Goal: Transaction & Acquisition: Obtain resource

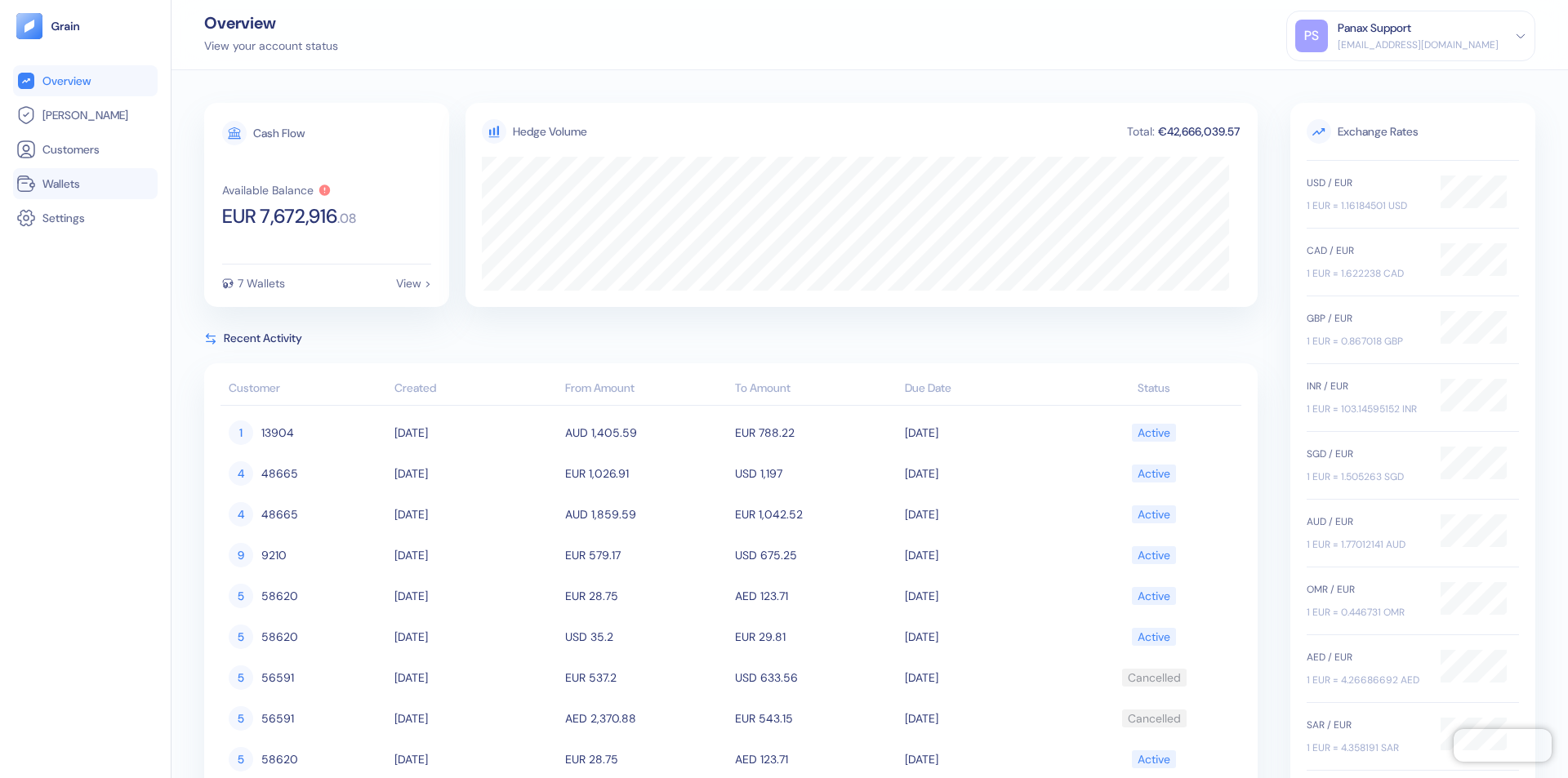
click at [85, 184] on link "Wallets" at bounding box center [85, 183] width 138 height 19
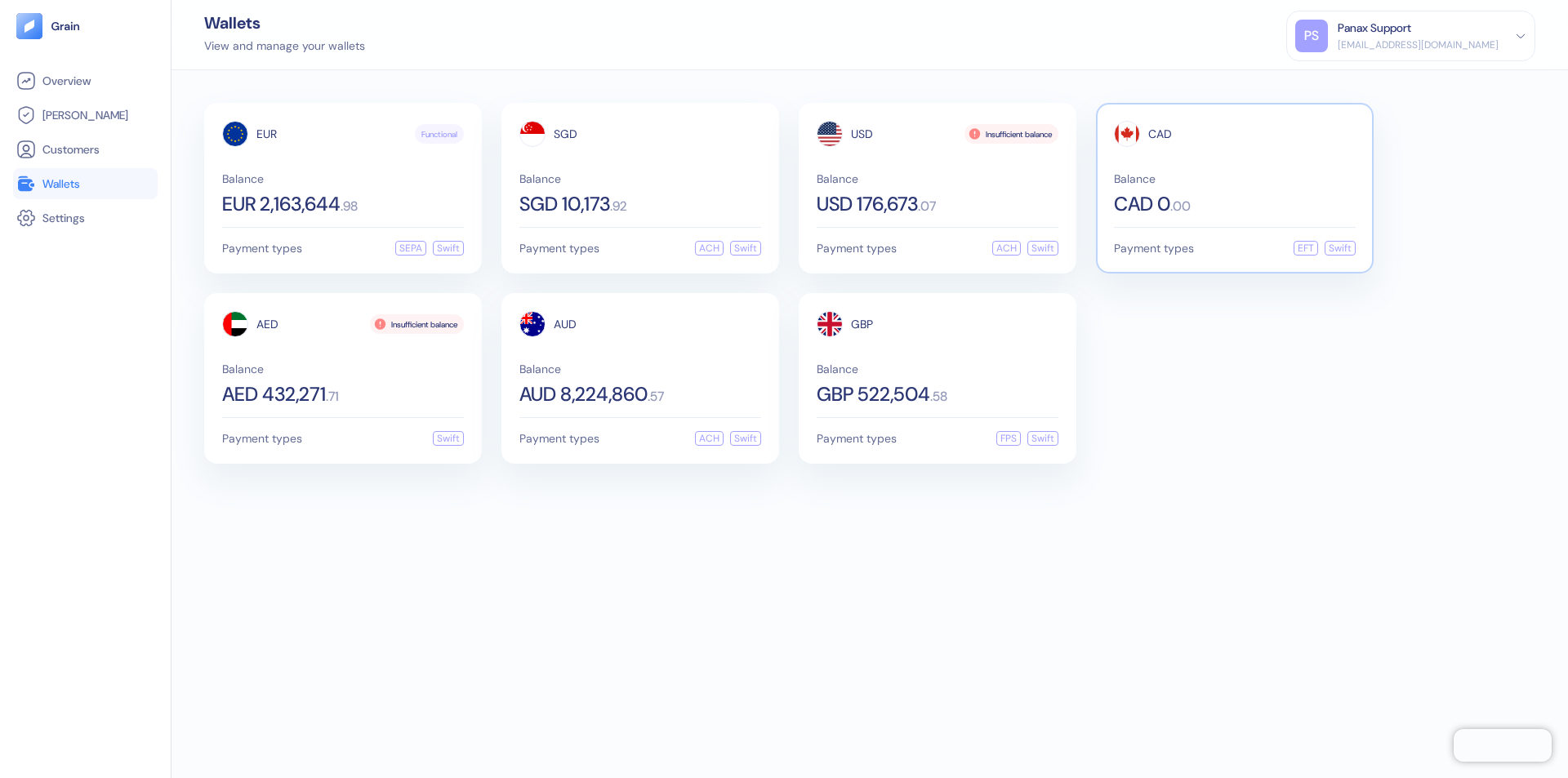
click at [1160, 134] on span "CAD" at bounding box center [1160, 133] width 24 height 12
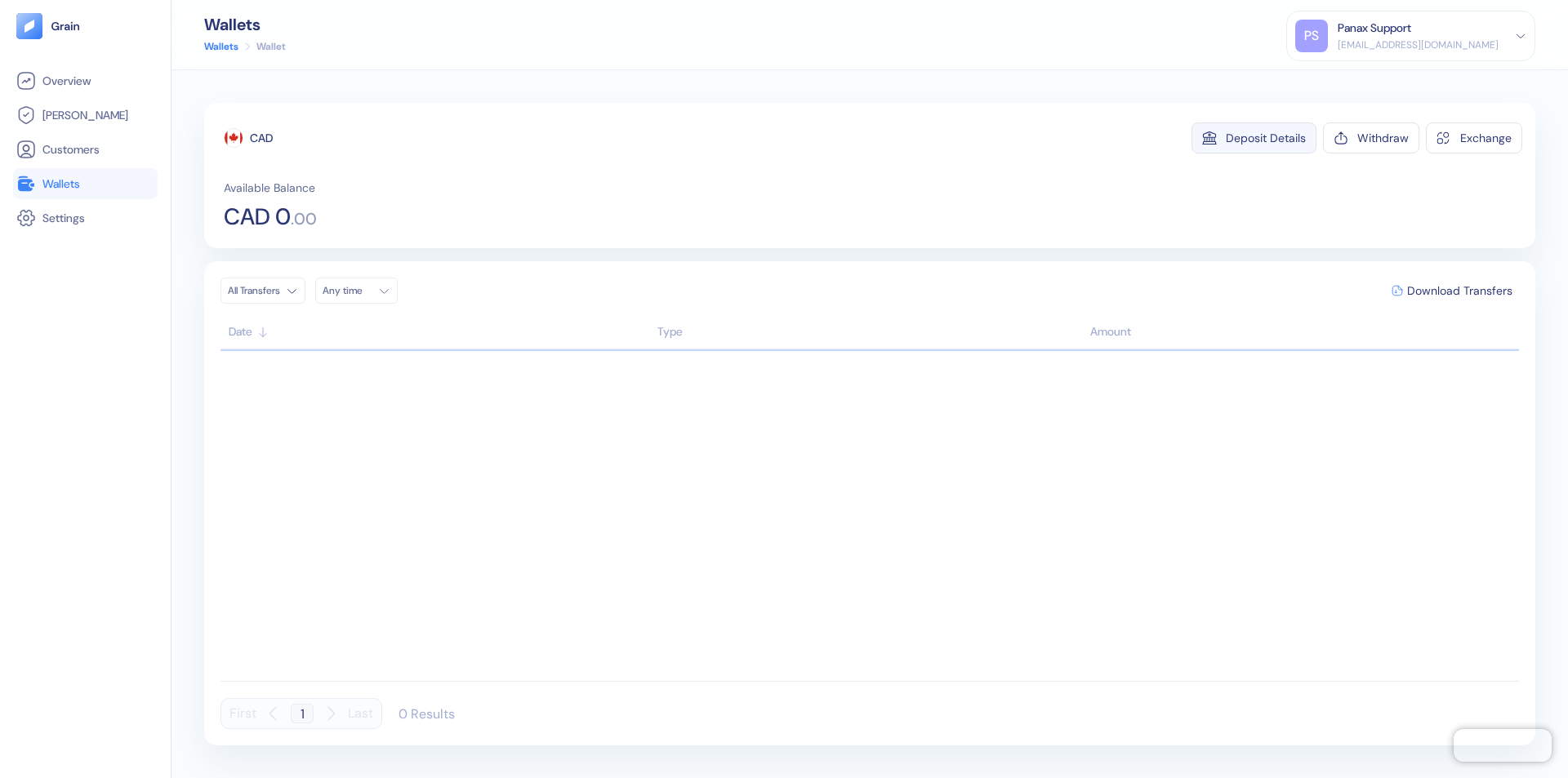
click at [1266, 138] on div "Deposit Details" at bounding box center [1266, 138] width 80 height 12
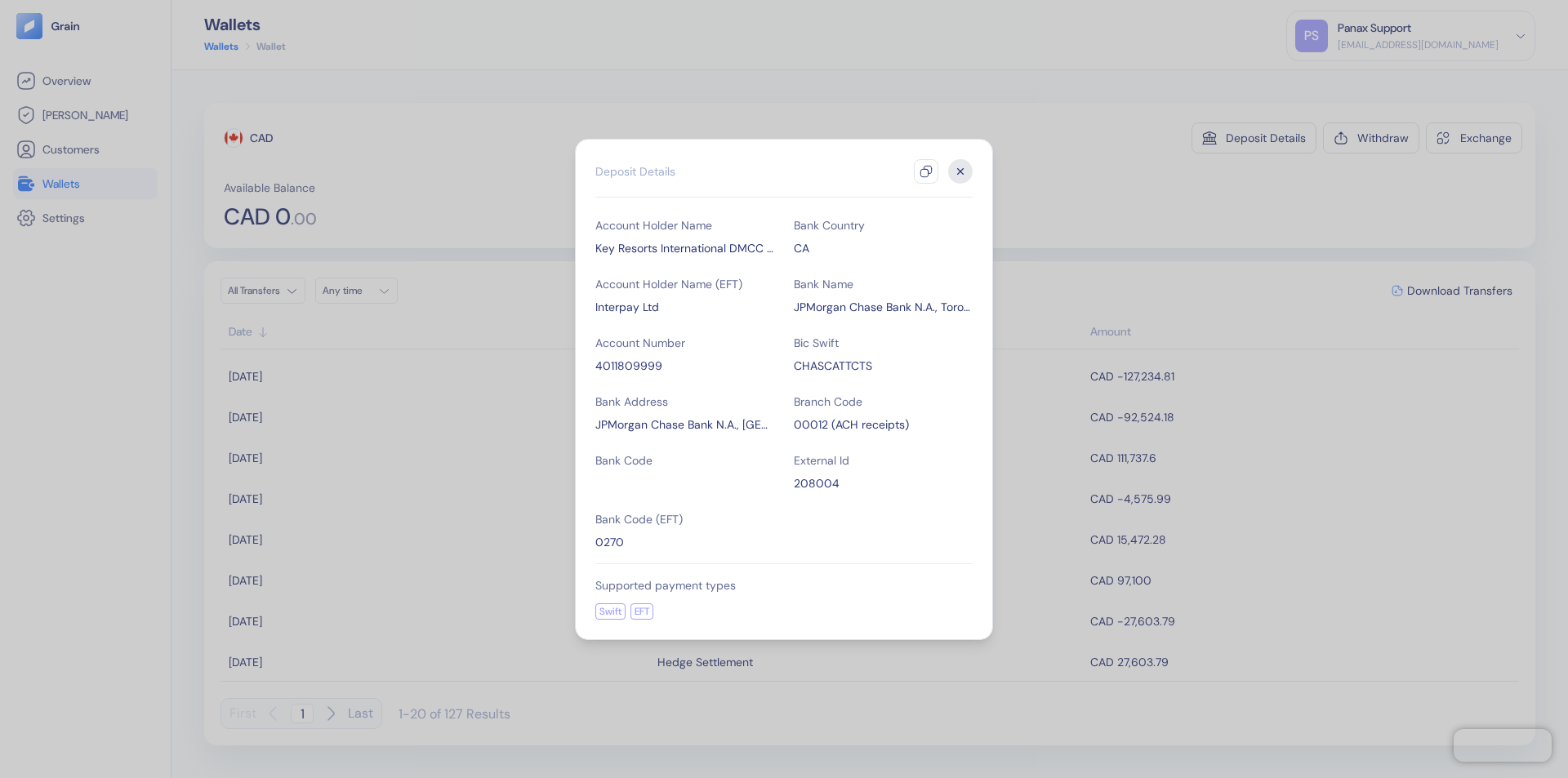
click at [926, 172] on icon "button" at bounding box center [926, 172] width 13 height 13
click at [961, 172] on icon "button" at bounding box center [961, 171] width 5 height 5
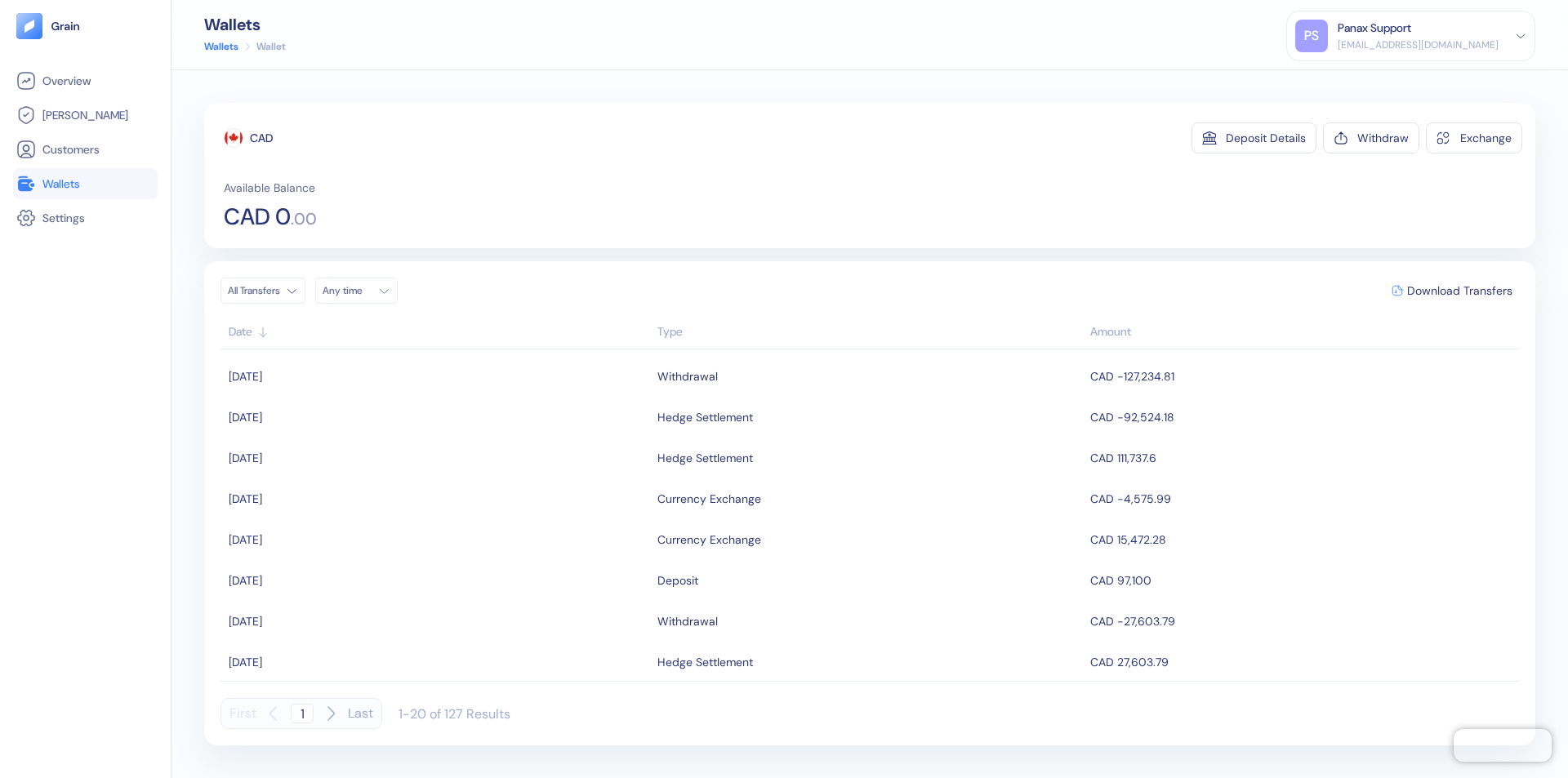
click at [361, 290] on div "Any time" at bounding box center [347, 290] width 49 height 13
click at [379, 397] on button "8" at bounding box center [378, 397] width 19 height 19
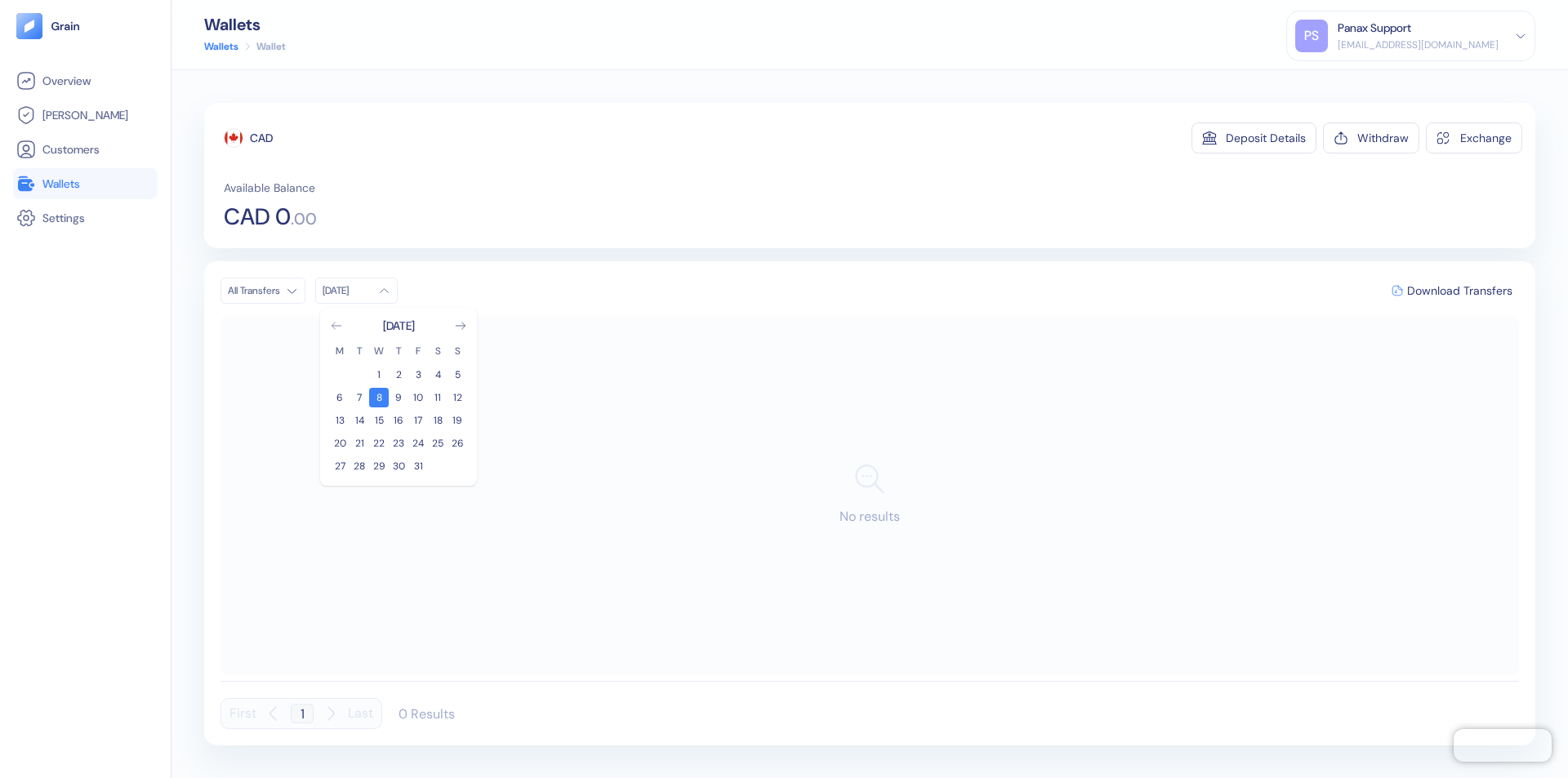
click at [336, 326] on icon "Go to previous month" at bounding box center [336, 325] width 9 height 6
click at [340, 397] on button "8" at bounding box center [339, 397] width 19 height 19
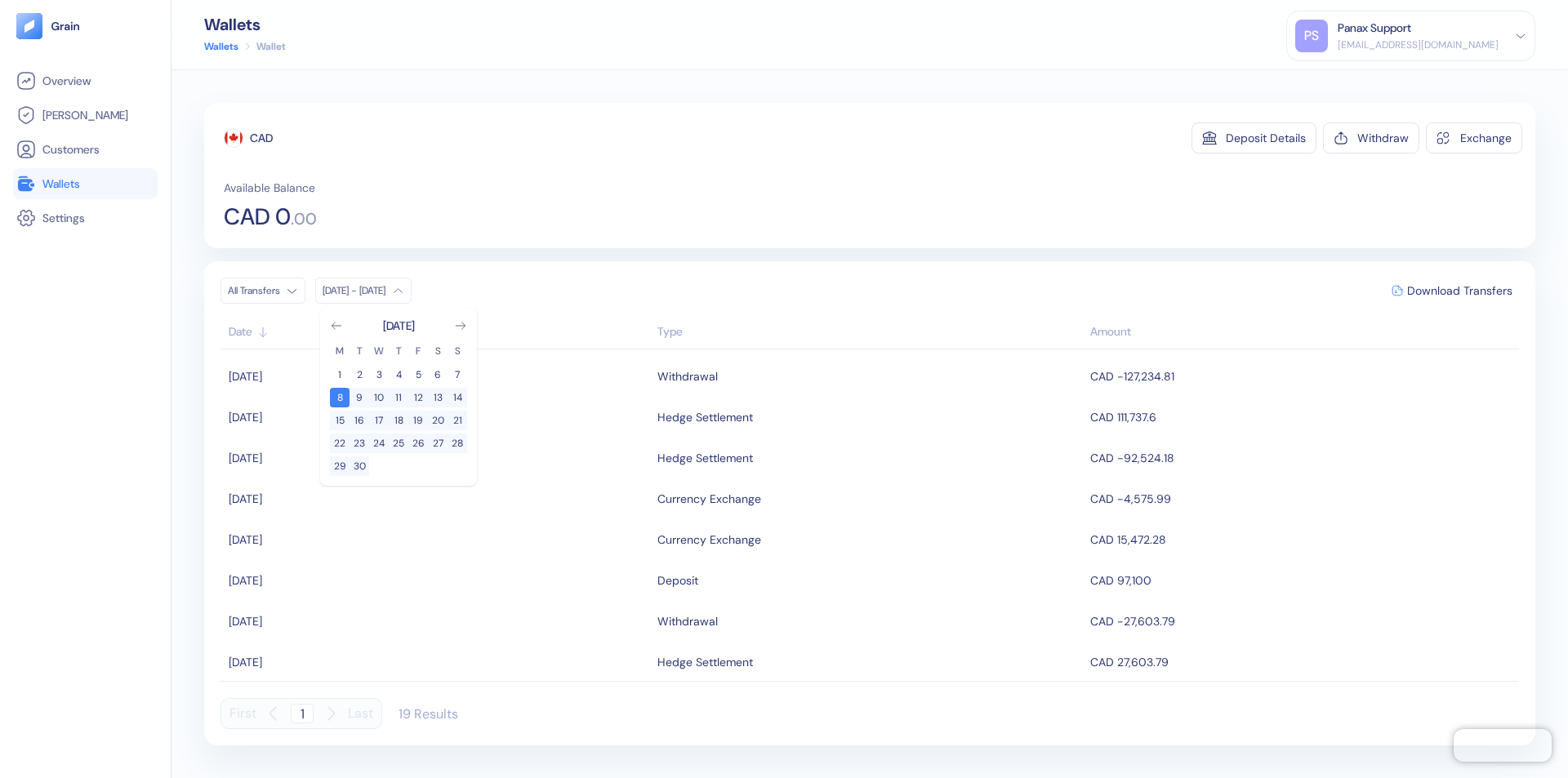
click at [261, 138] on div "CAD" at bounding box center [261, 138] width 23 height 16
click at [1459, 290] on span "Download Transfers" at bounding box center [1459, 290] width 105 height 12
click at [85, 184] on link "Wallets" at bounding box center [85, 183] width 138 height 19
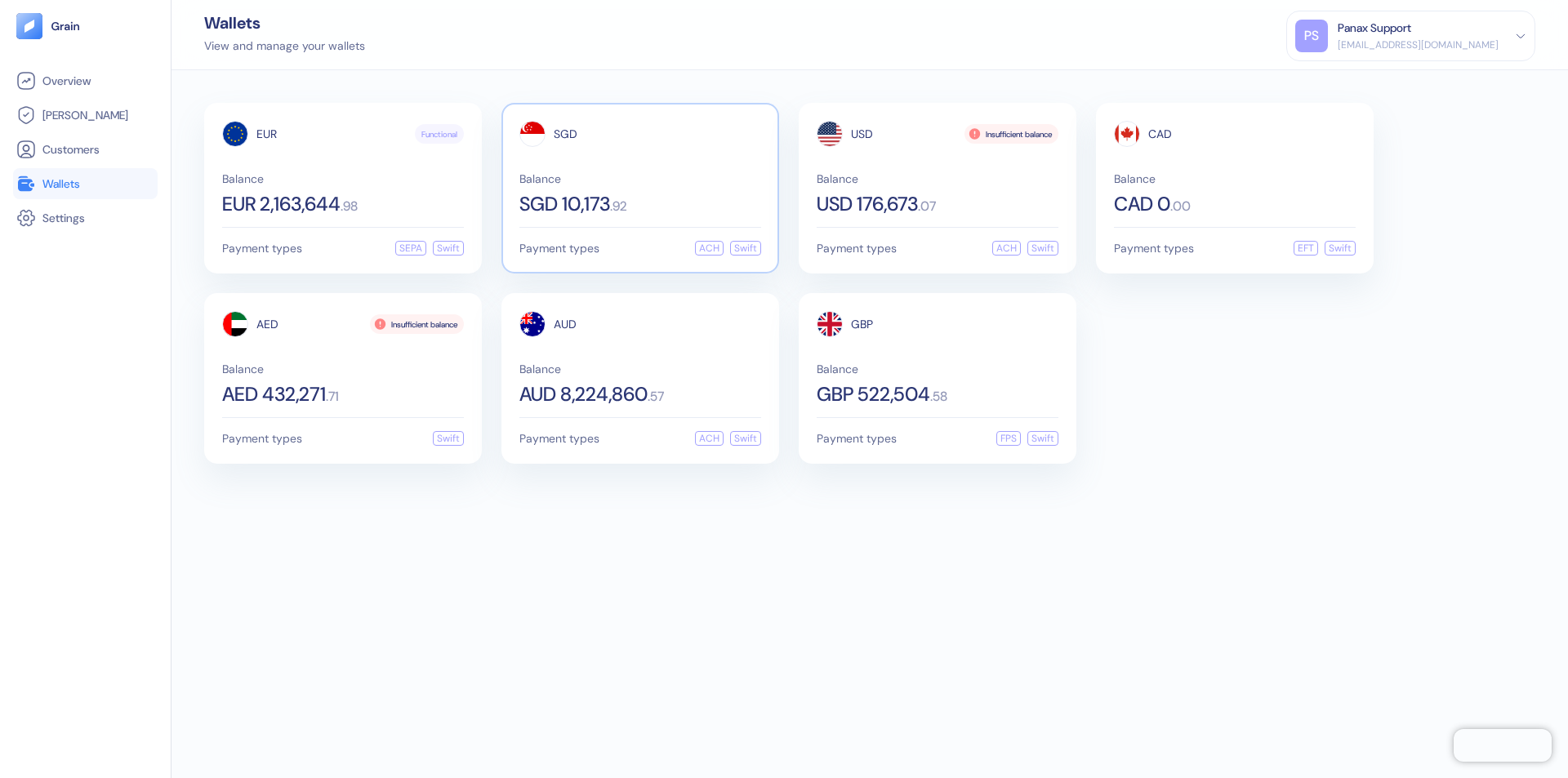
click at [565, 134] on span "SGD" at bounding box center [565, 133] width 24 height 12
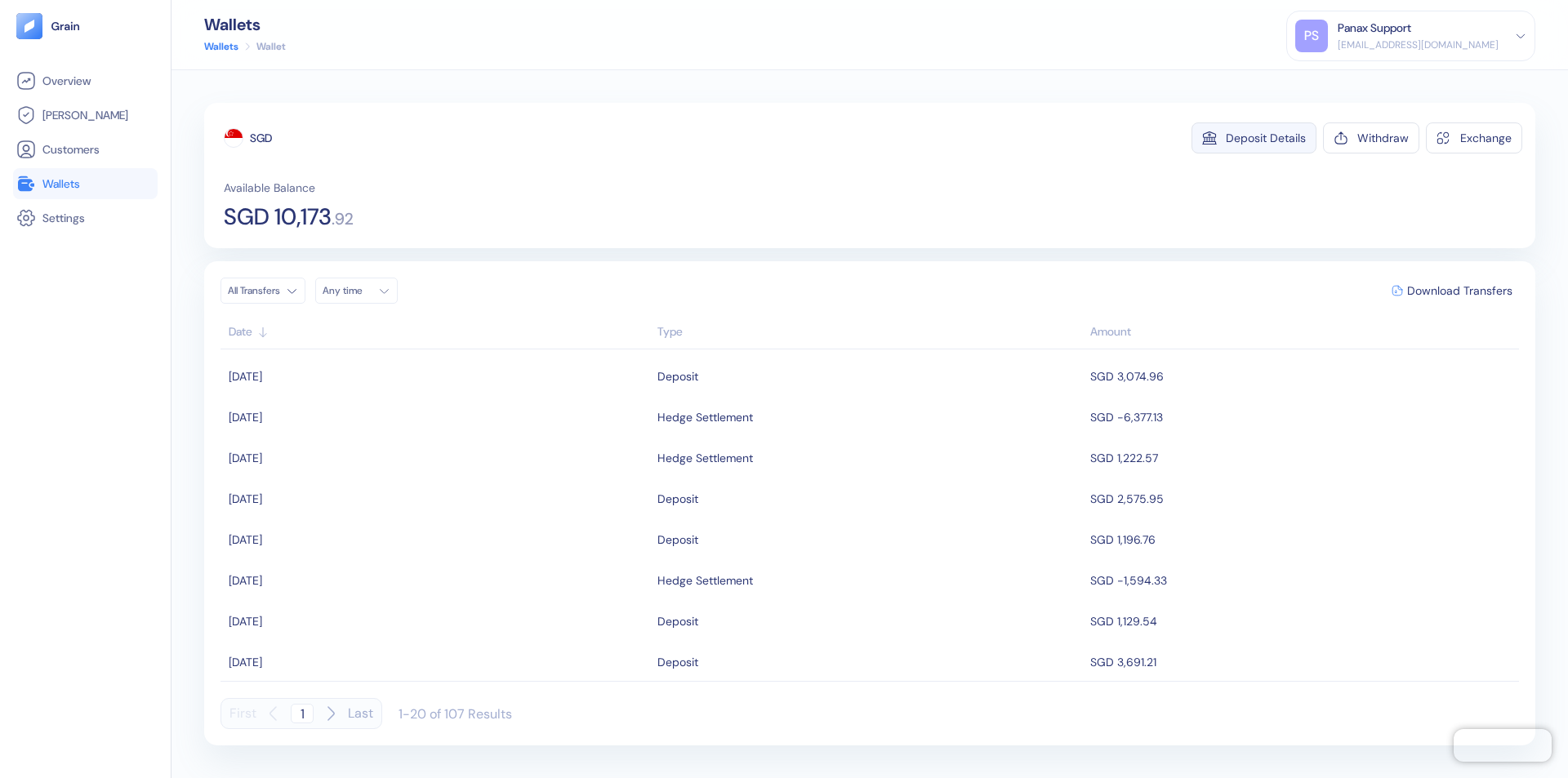
click at [1266, 138] on div "Deposit Details" at bounding box center [1266, 138] width 80 height 12
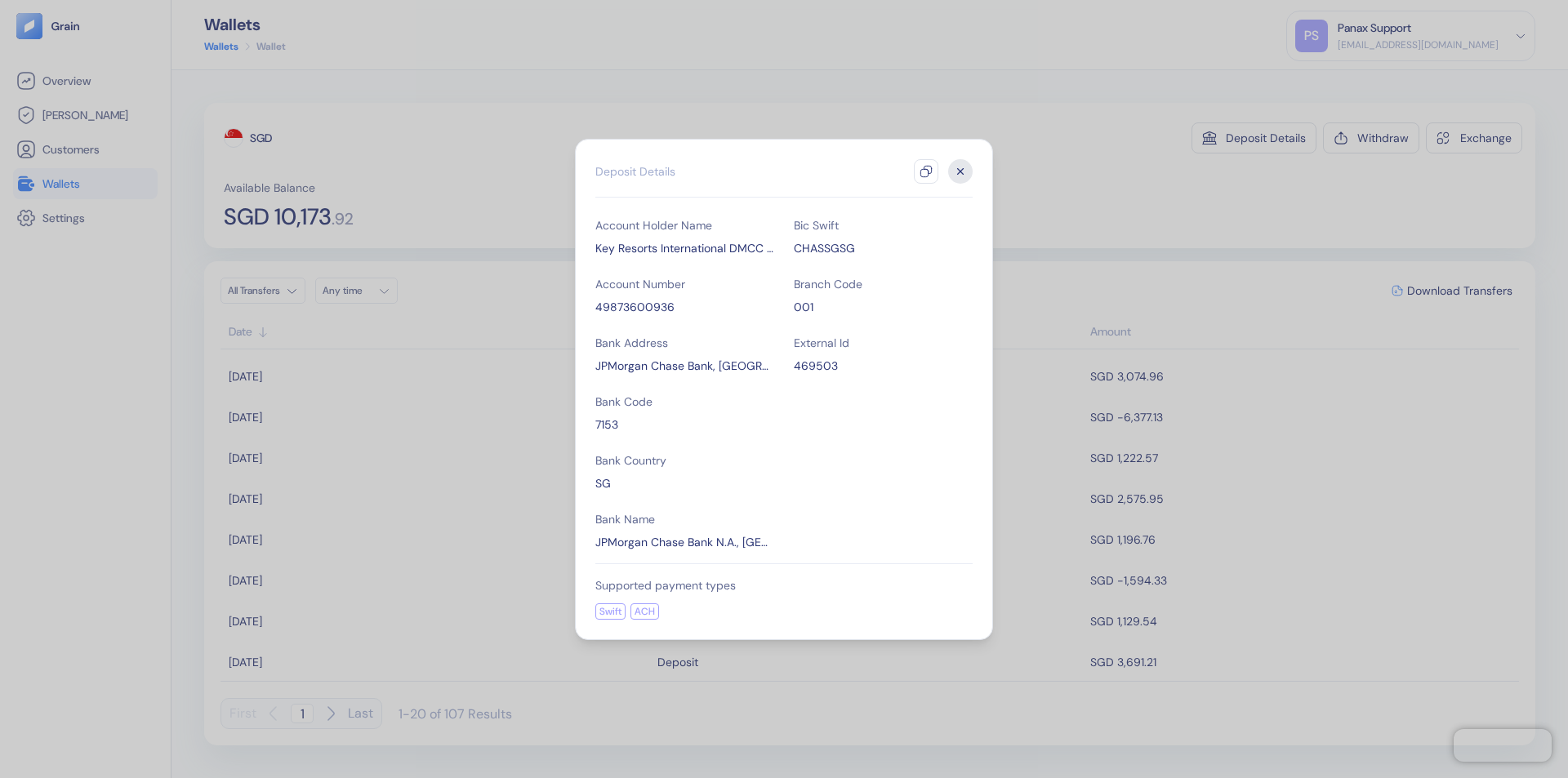
click at [926, 172] on icon "button" at bounding box center [926, 172] width 13 height 13
click at [961, 172] on icon "button" at bounding box center [961, 171] width 5 height 5
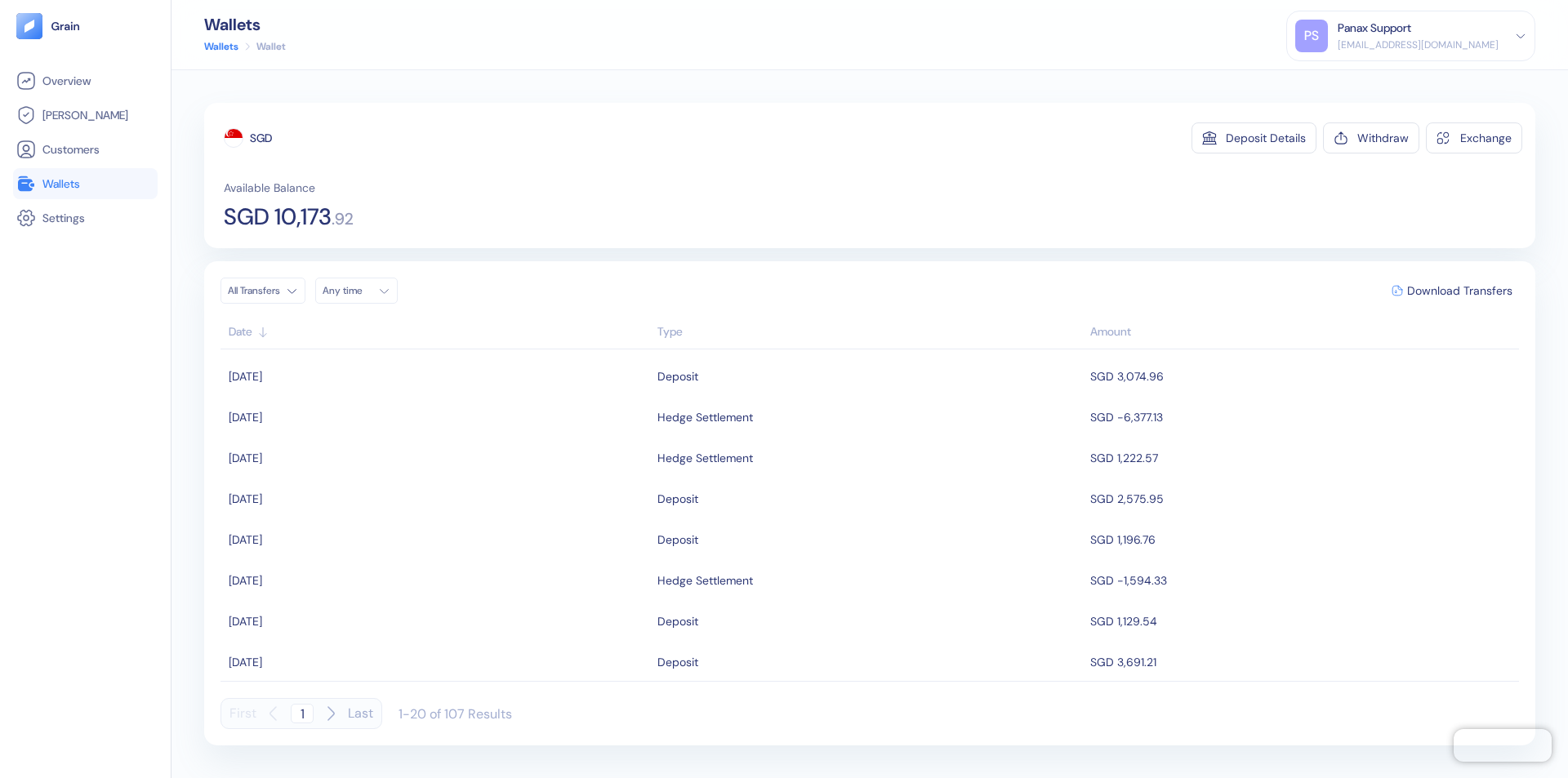
click at [361, 290] on div "Any time" at bounding box center [347, 290] width 49 height 13
click at [379, 397] on button "8" at bounding box center [378, 397] width 19 height 19
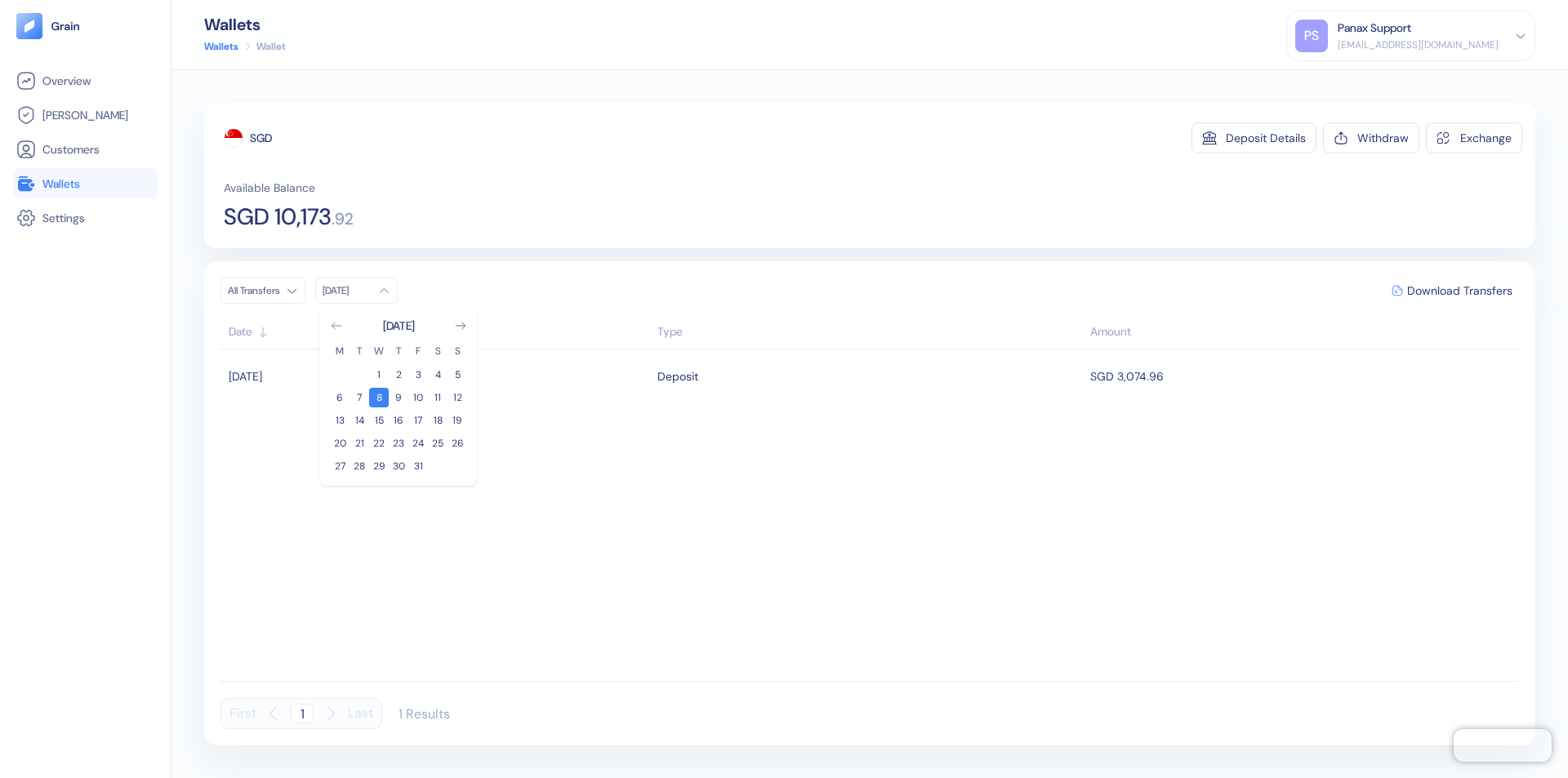
click at [336, 326] on icon "Go to previous month" at bounding box center [336, 325] width 9 height 6
click at [340, 397] on button "8" at bounding box center [339, 397] width 19 height 19
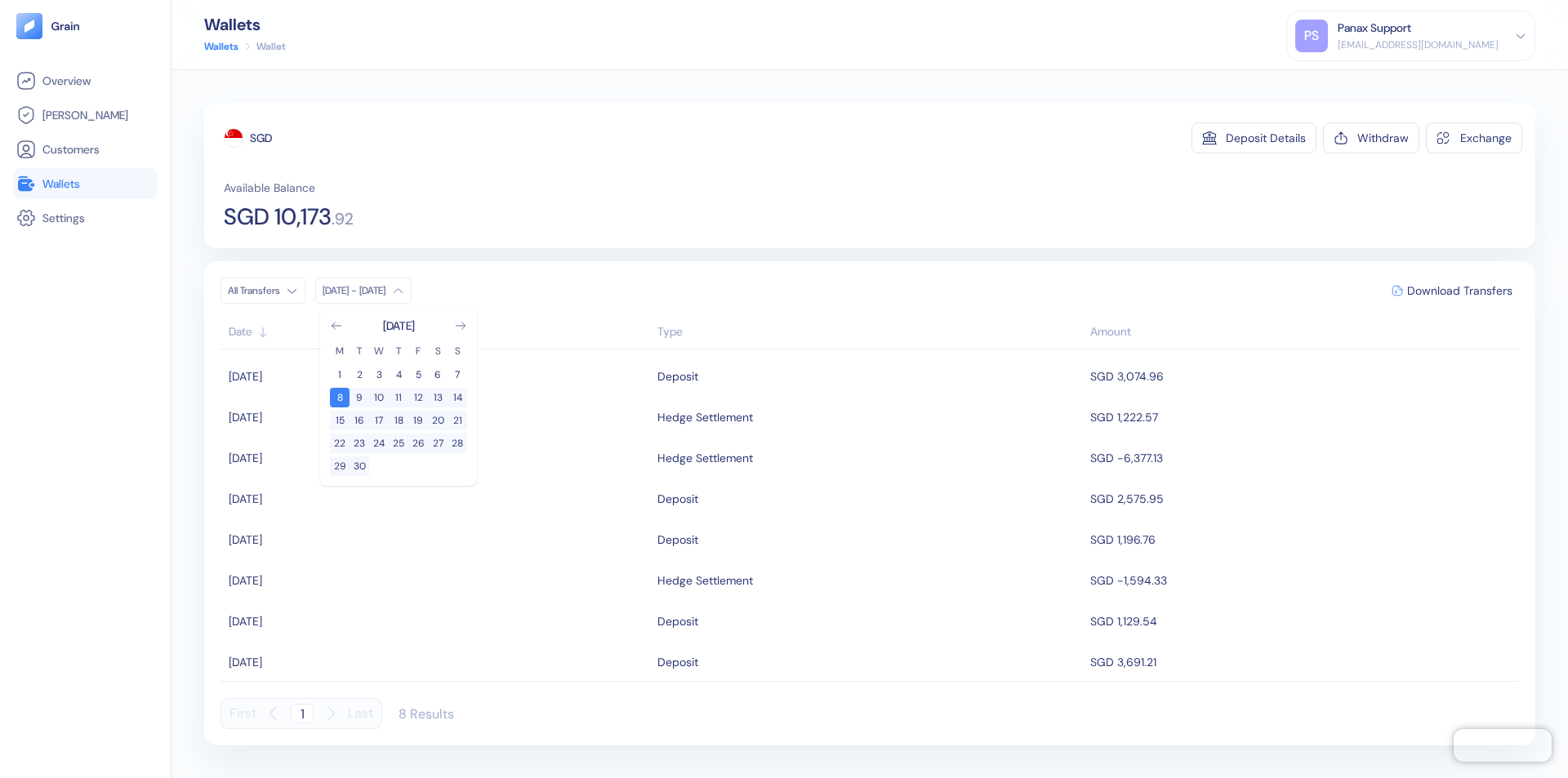
click at [261, 138] on div "SGD" at bounding box center [261, 138] width 22 height 16
click at [1459, 290] on span "Download Transfers" at bounding box center [1459, 290] width 105 height 12
click at [85, 184] on link "Wallets" at bounding box center [85, 183] width 138 height 19
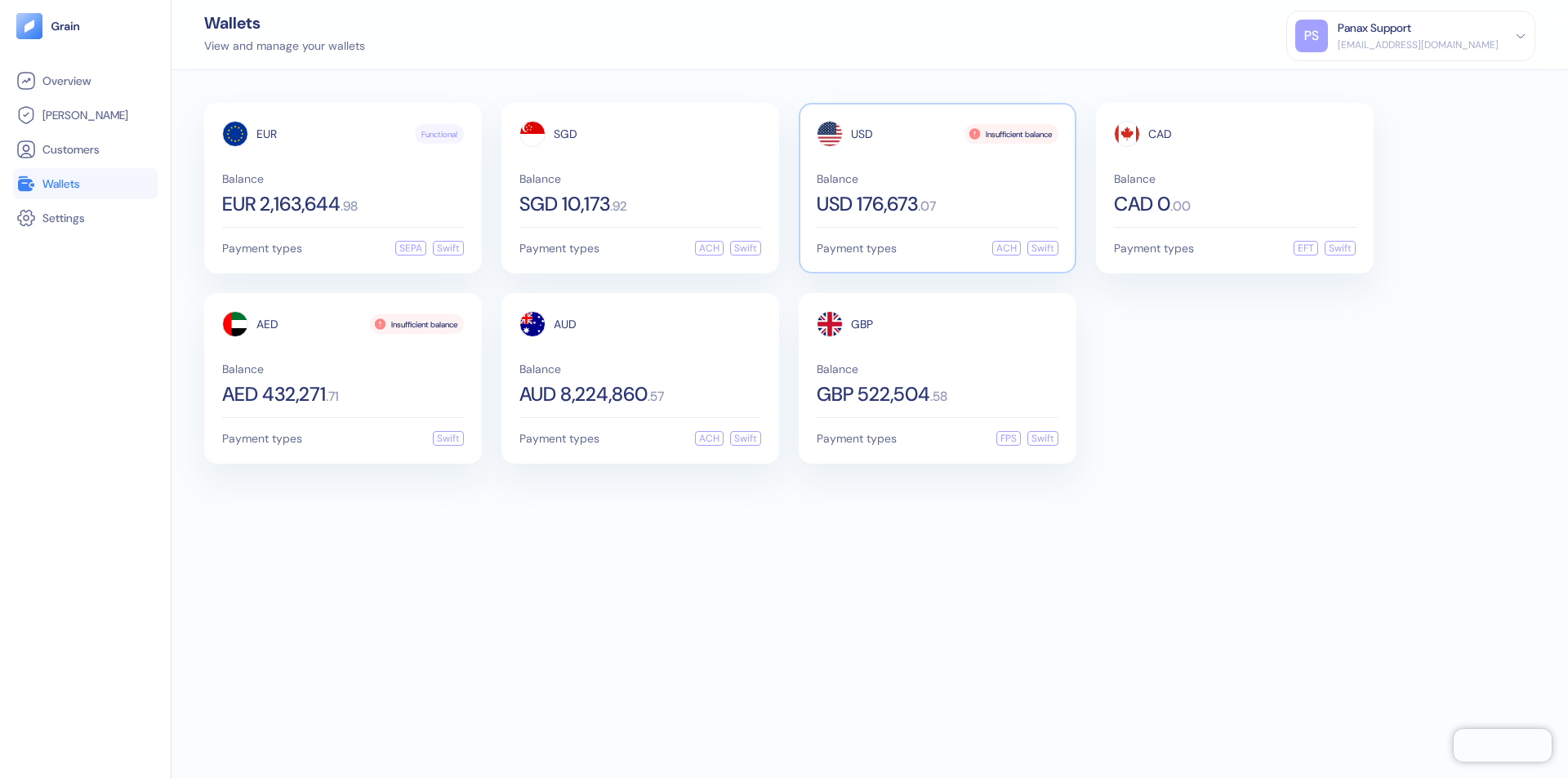
click at [861, 134] on span "USD" at bounding box center [862, 133] width 22 height 12
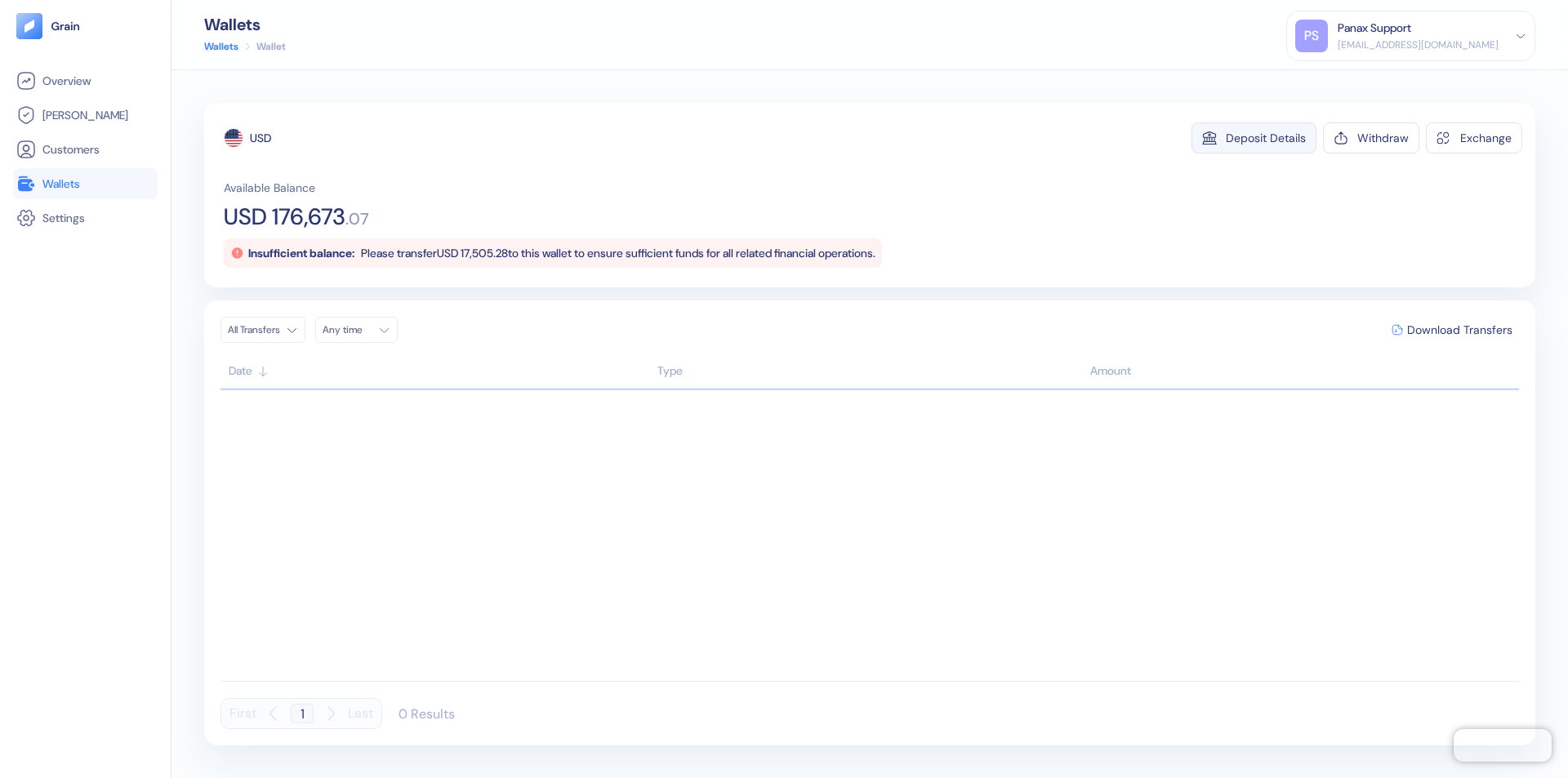
click at [1266, 138] on div "Deposit Details" at bounding box center [1266, 138] width 80 height 12
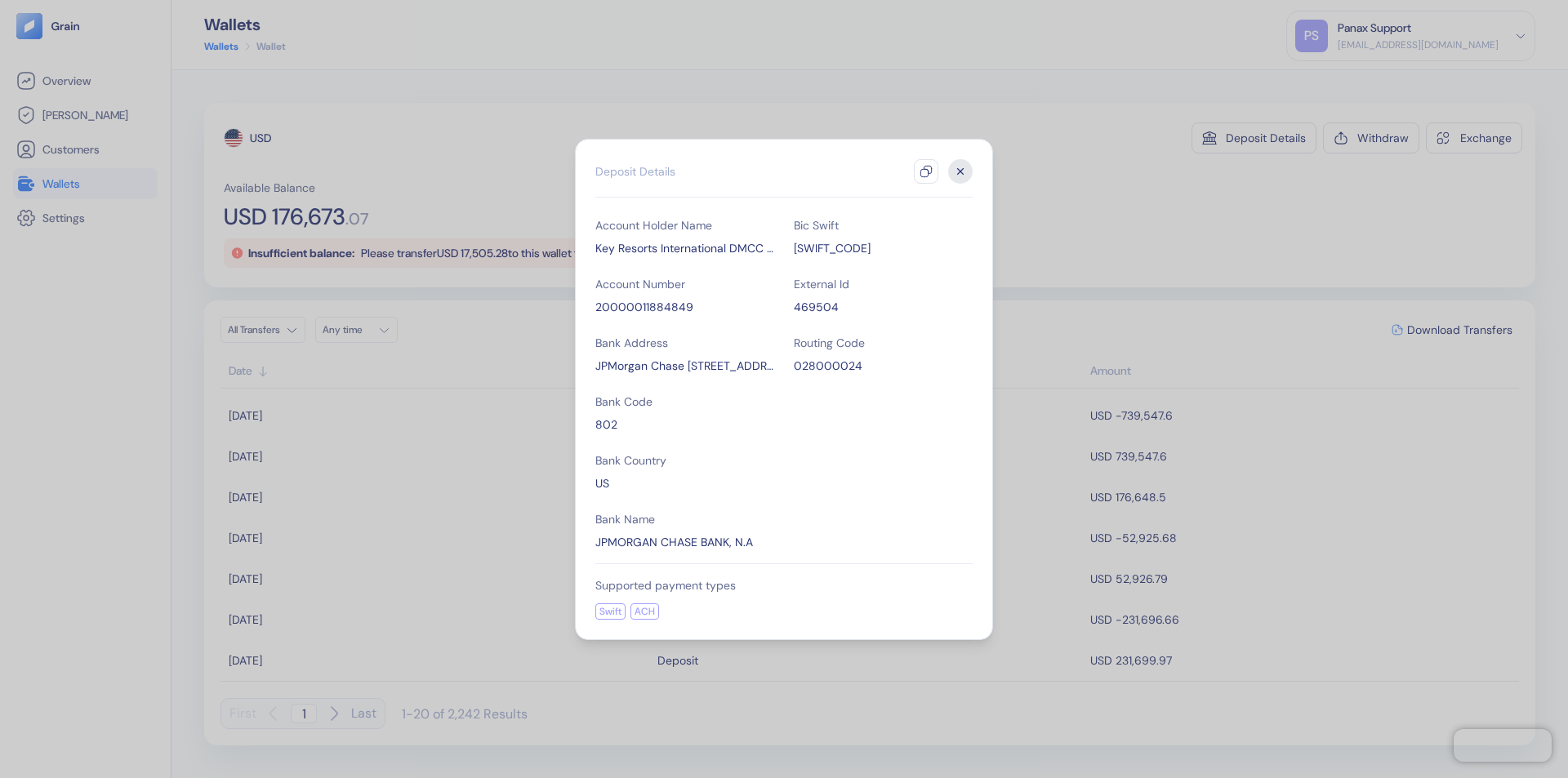
click at [926, 172] on icon "button" at bounding box center [926, 172] width 13 height 13
click at [961, 172] on icon "button" at bounding box center [961, 171] width 5 height 5
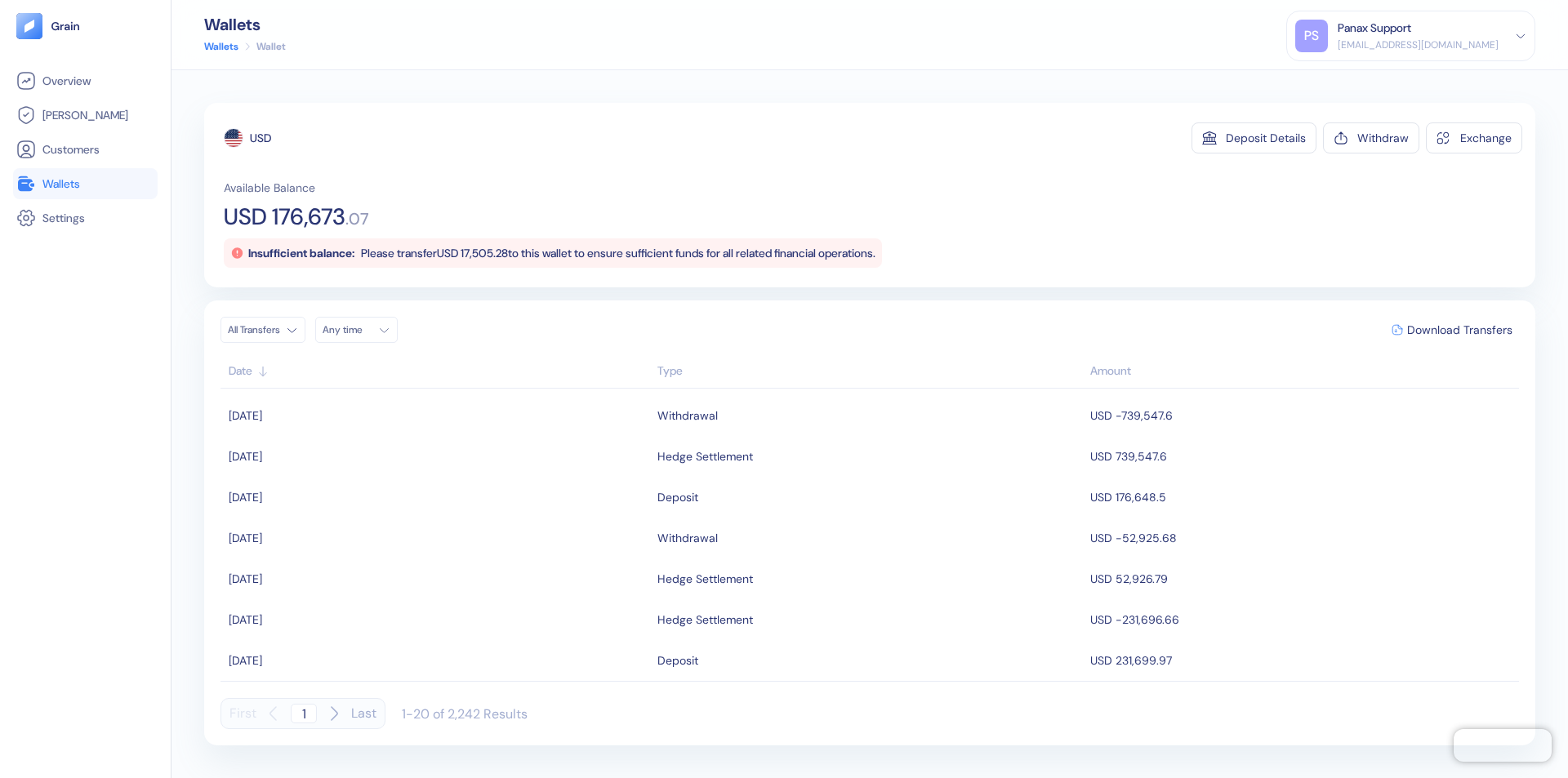
click at [361, 330] on div "Any time" at bounding box center [347, 330] width 49 height 13
click at [379, 436] on button "8" at bounding box center [378, 436] width 19 height 19
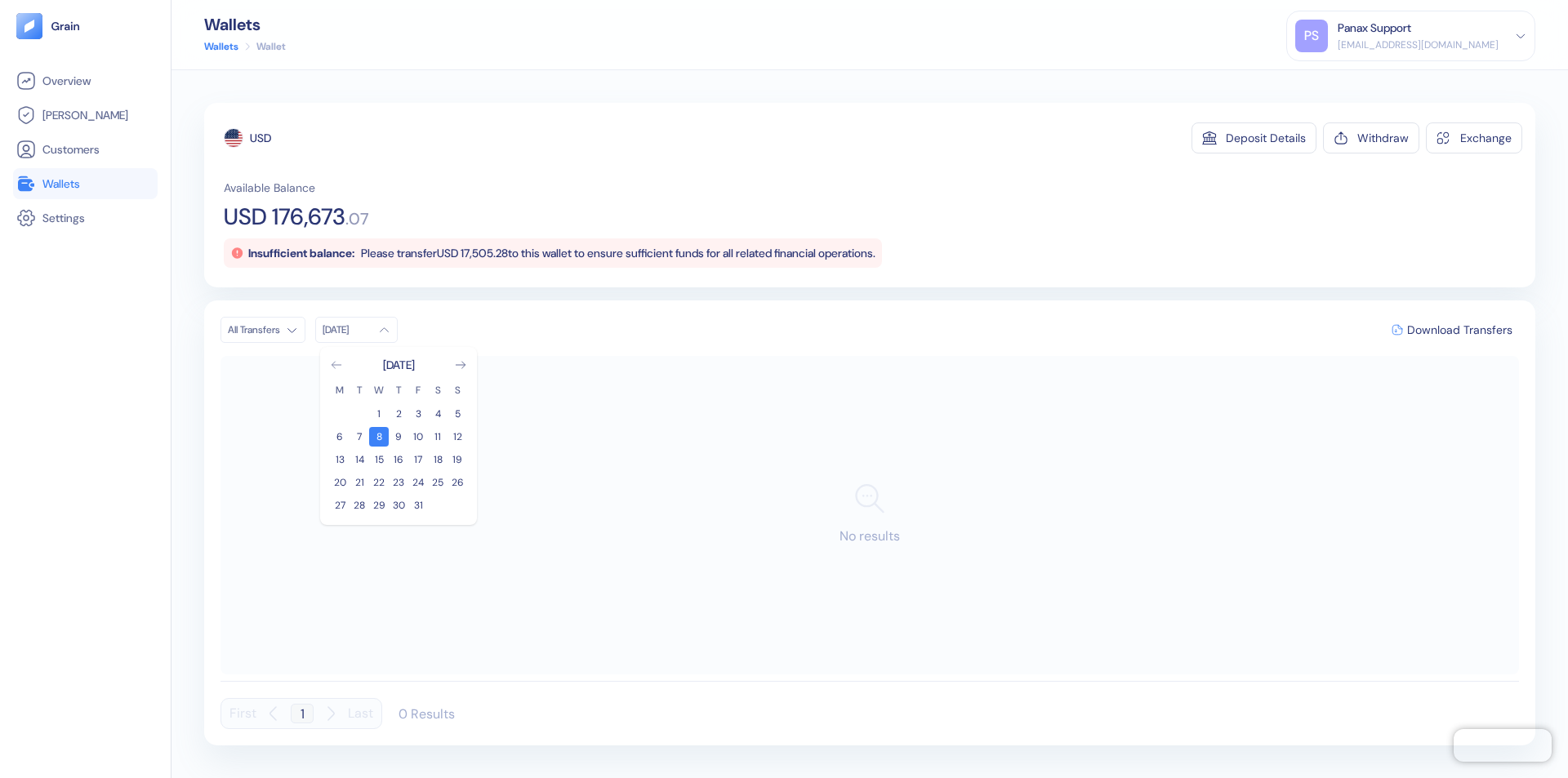
click at [336, 365] on icon "Go to previous month" at bounding box center [336, 364] width 9 height 6
click at [340, 436] on button "8" at bounding box center [339, 436] width 19 height 19
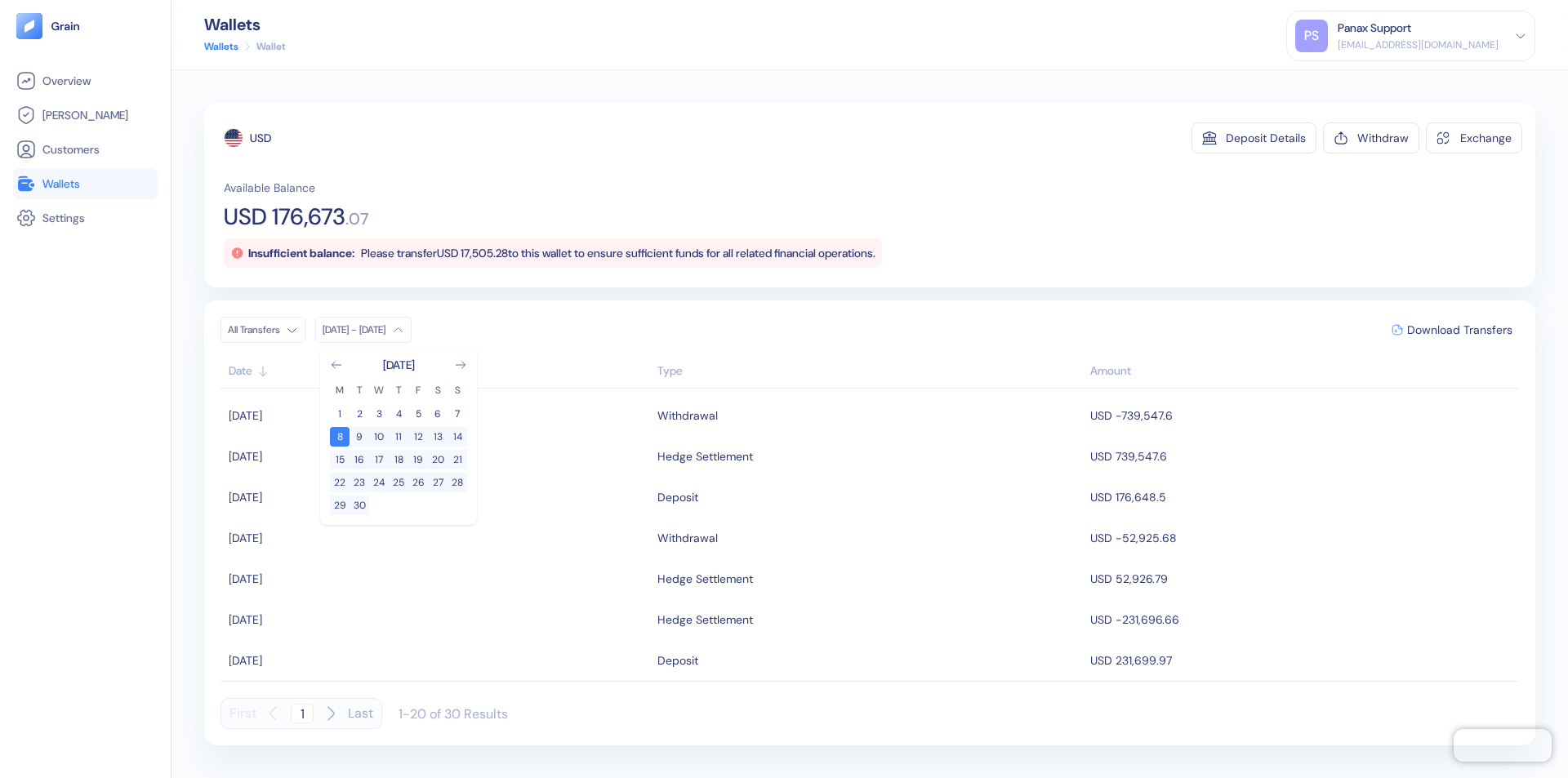
click at [260, 138] on div "USD" at bounding box center [260, 138] width 21 height 16
click at [1459, 330] on span "Download Transfers" at bounding box center [1459, 330] width 105 height 12
click at [85, 184] on link "Wallets" at bounding box center [85, 183] width 138 height 19
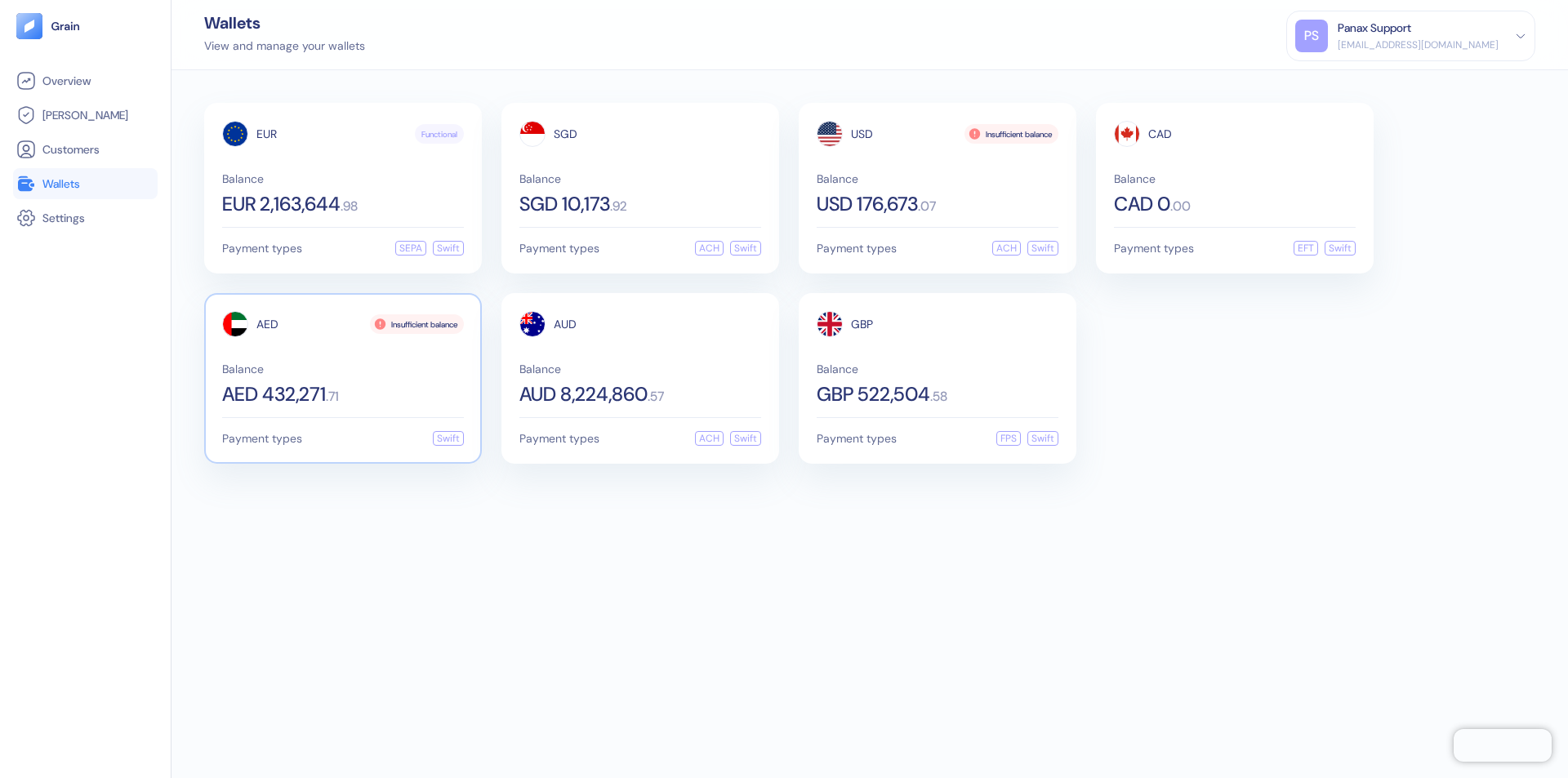
click at [267, 324] on span "AED" at bounding box center [268, 324] width 22 height 12
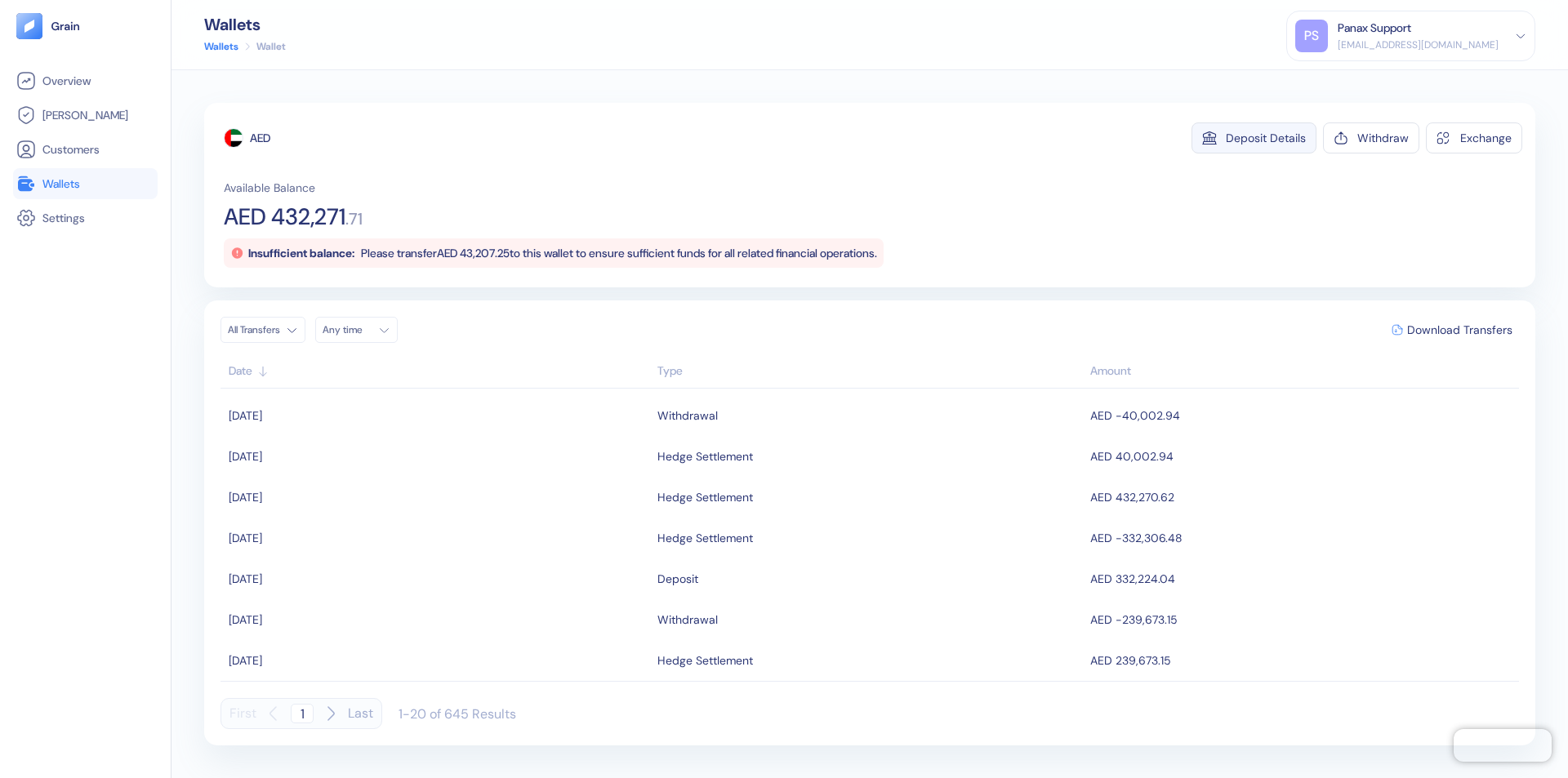
click at [1266, 138] on div "Deposit Details" at bounding box center [1266, 138] width 80 height 12
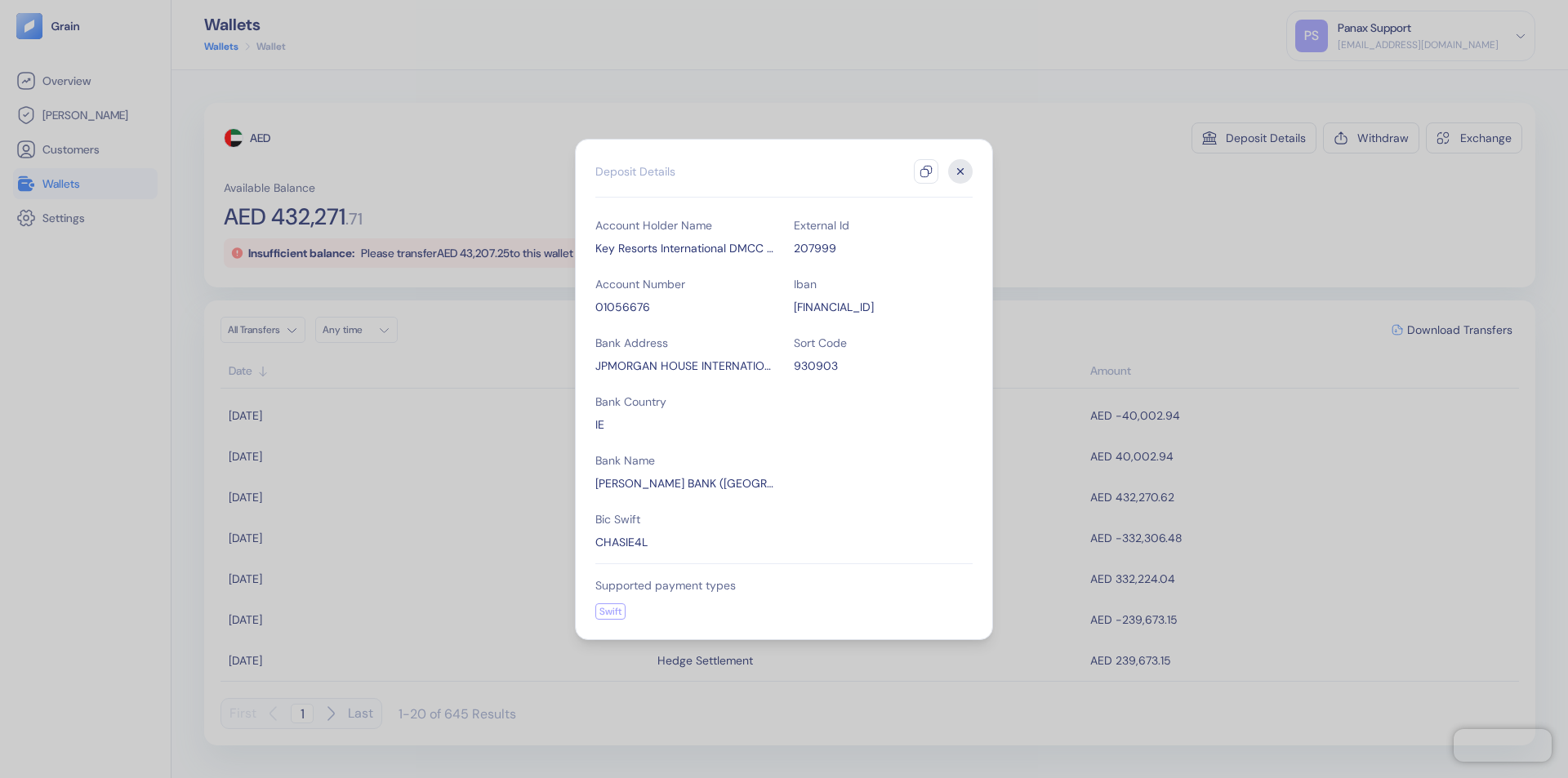
click at [926, 172] on icon "button" at bounding box center [926, 172] width 13 height 13
click at [961, 172] on icon "button" at bounding box center [961, 171] width 5 height 5
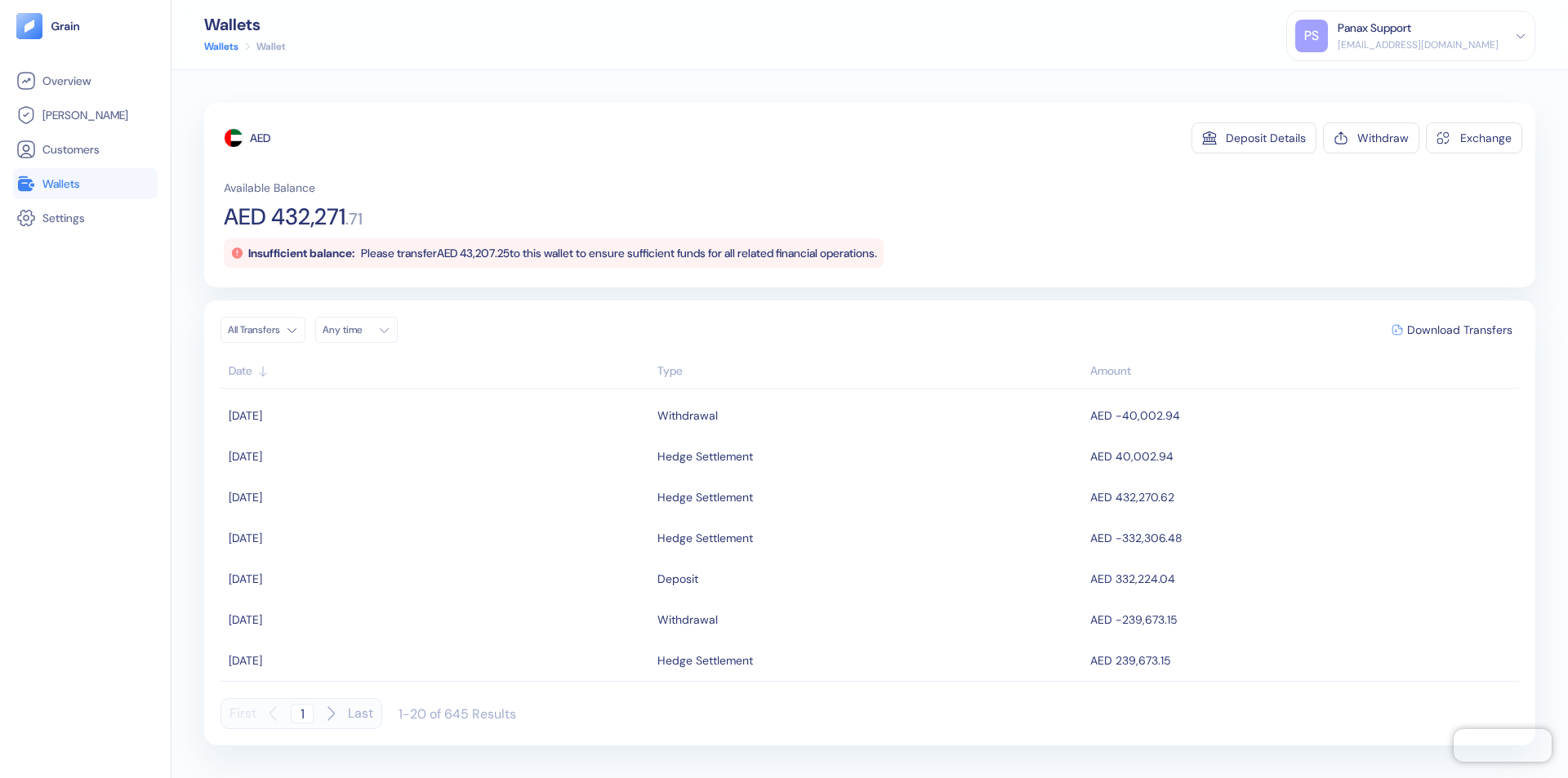
click at [361, 330] on div "Any time" at bounding box center [347, 330] width 49 height 13
click at [379, 436] on button "8" at bounding box center [378, 436] width 19 height 19
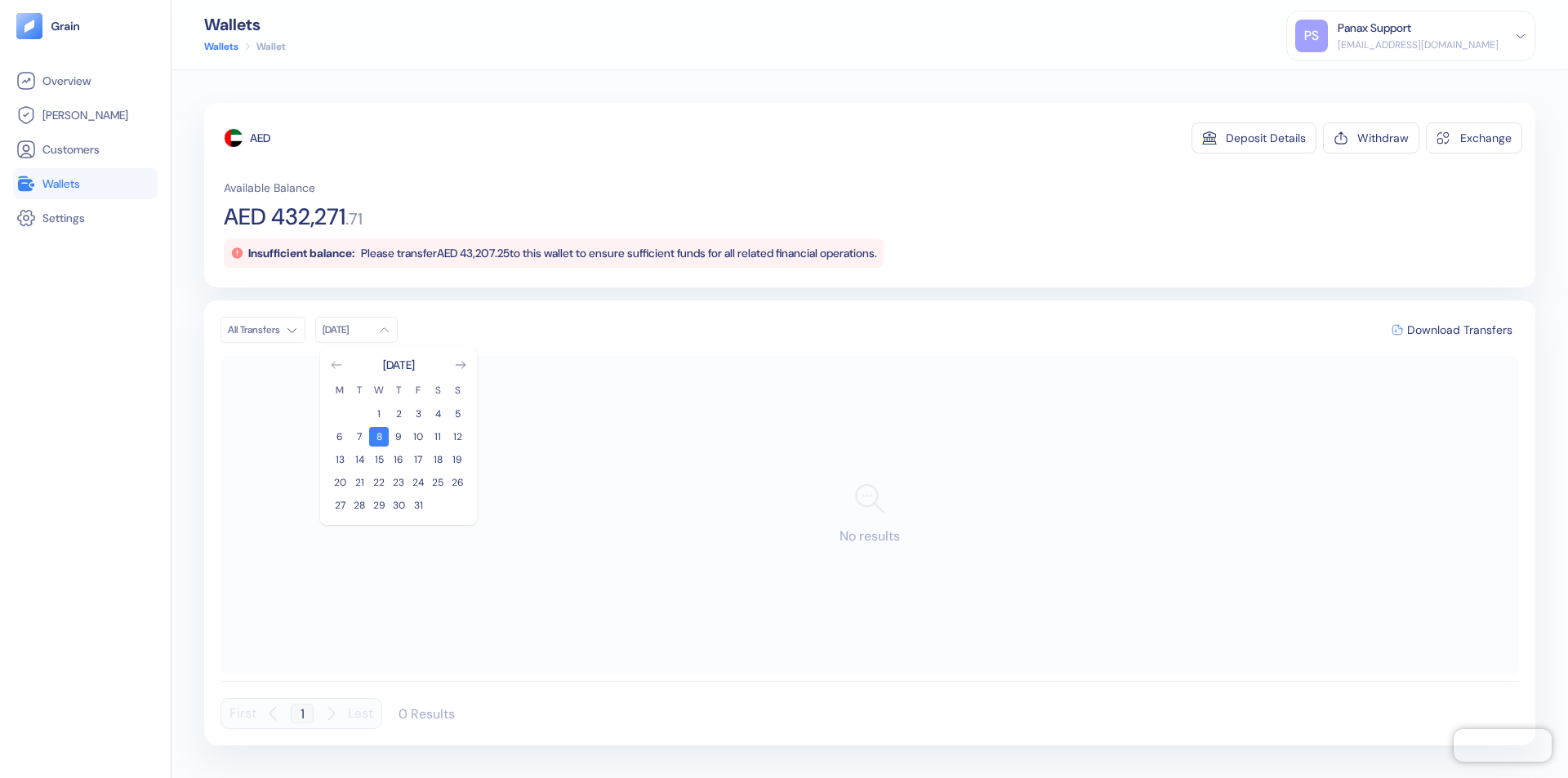
click at [336, 365] on icon "Go to previous month" at bounding box center [336, 364] width 9 height 6
click at [340, 436] on button "8" at bounding box center [339, 436] width 19 height 19
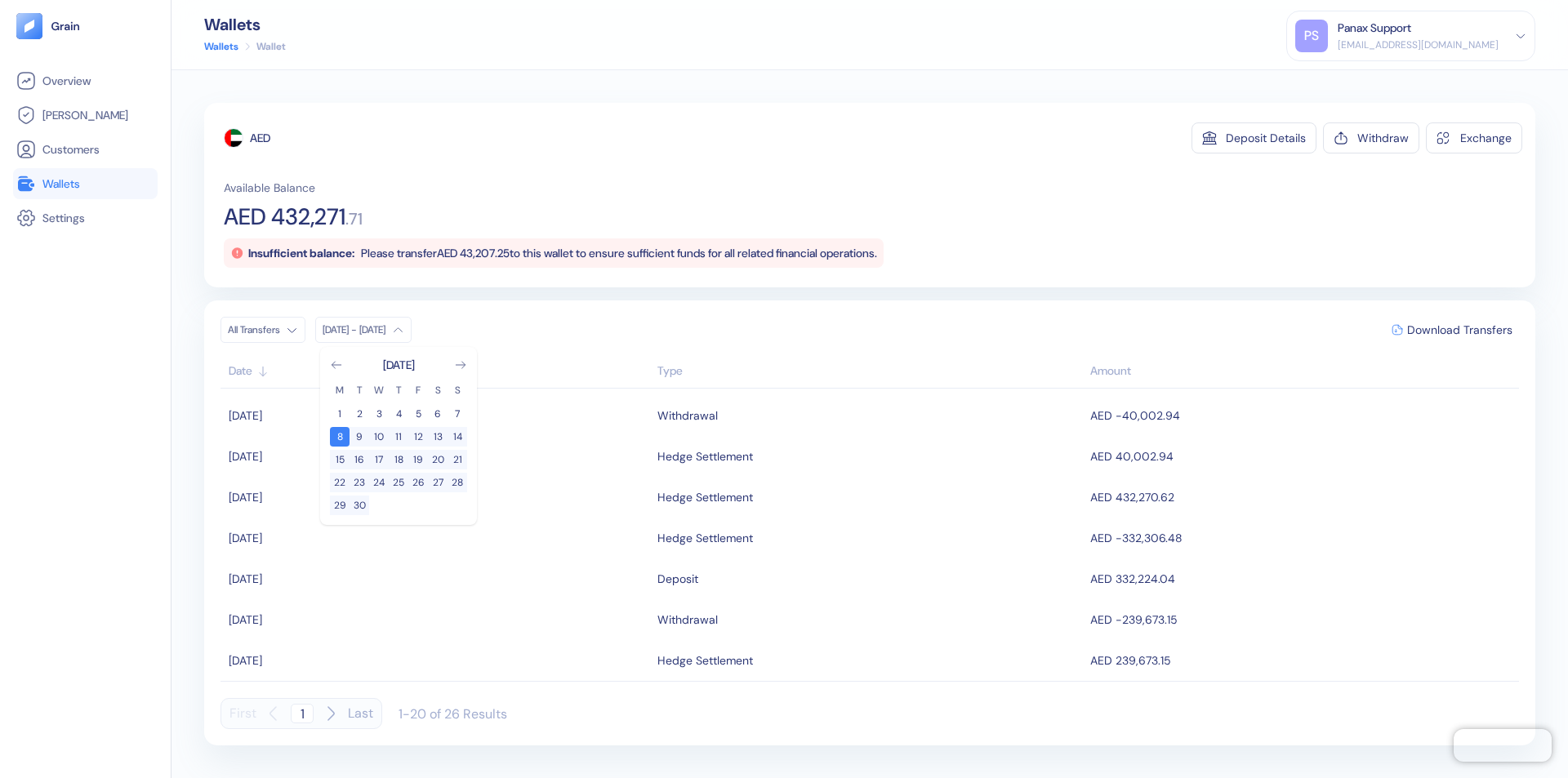
click at [260, 138] on div "AED" at bounding box center [260, 138] width 20 height 16
click at [1459, 330] on span "Download Transfers" at bounding box center [1459, 330] width 105 height 12
click at [85, 184] on link "Wallets" at bounding box center [85, 183] width 138 height 19
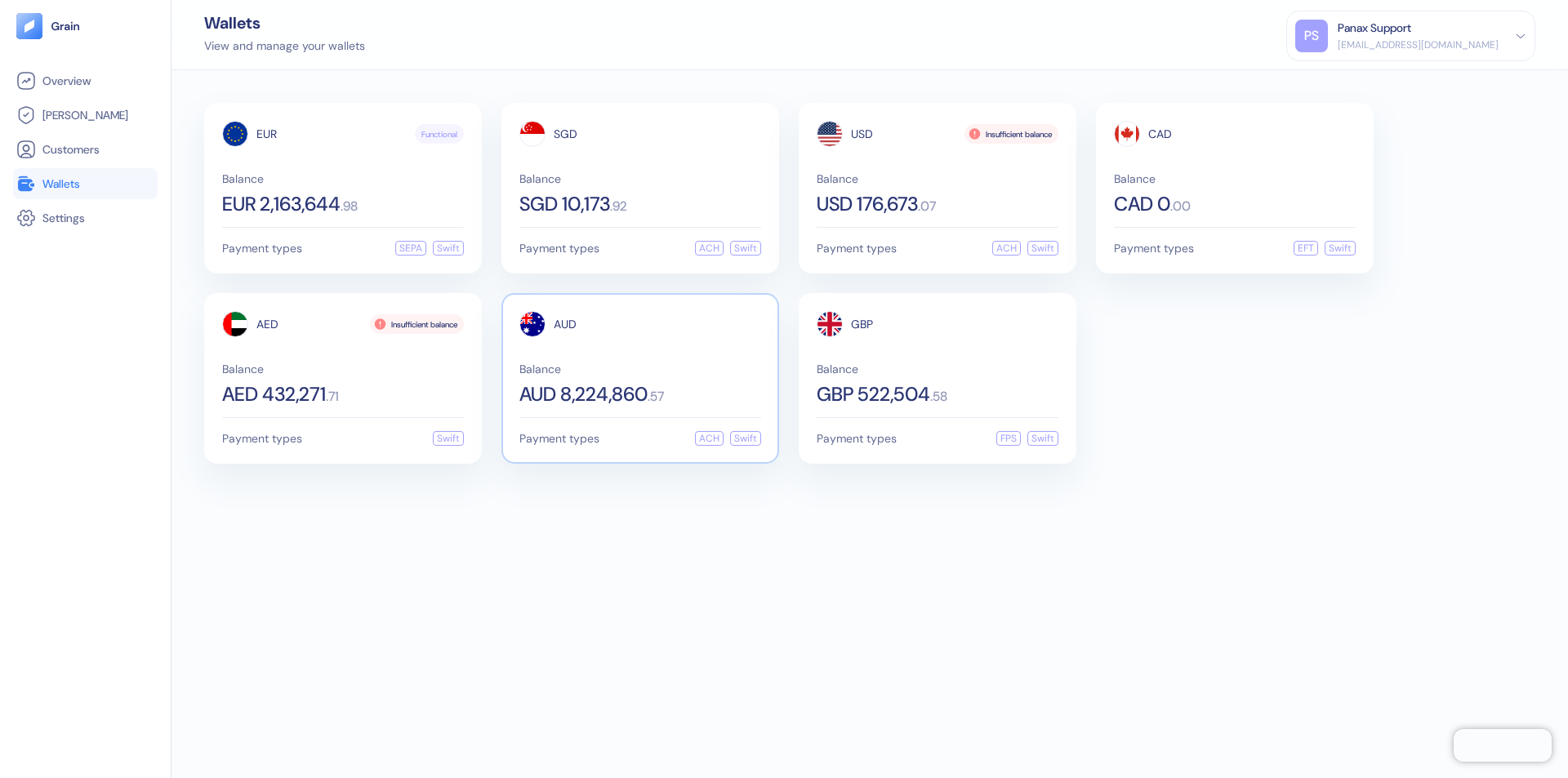
click at [565, 324] on span "AUD" at bounding box center [564, 324] width 23 height 12
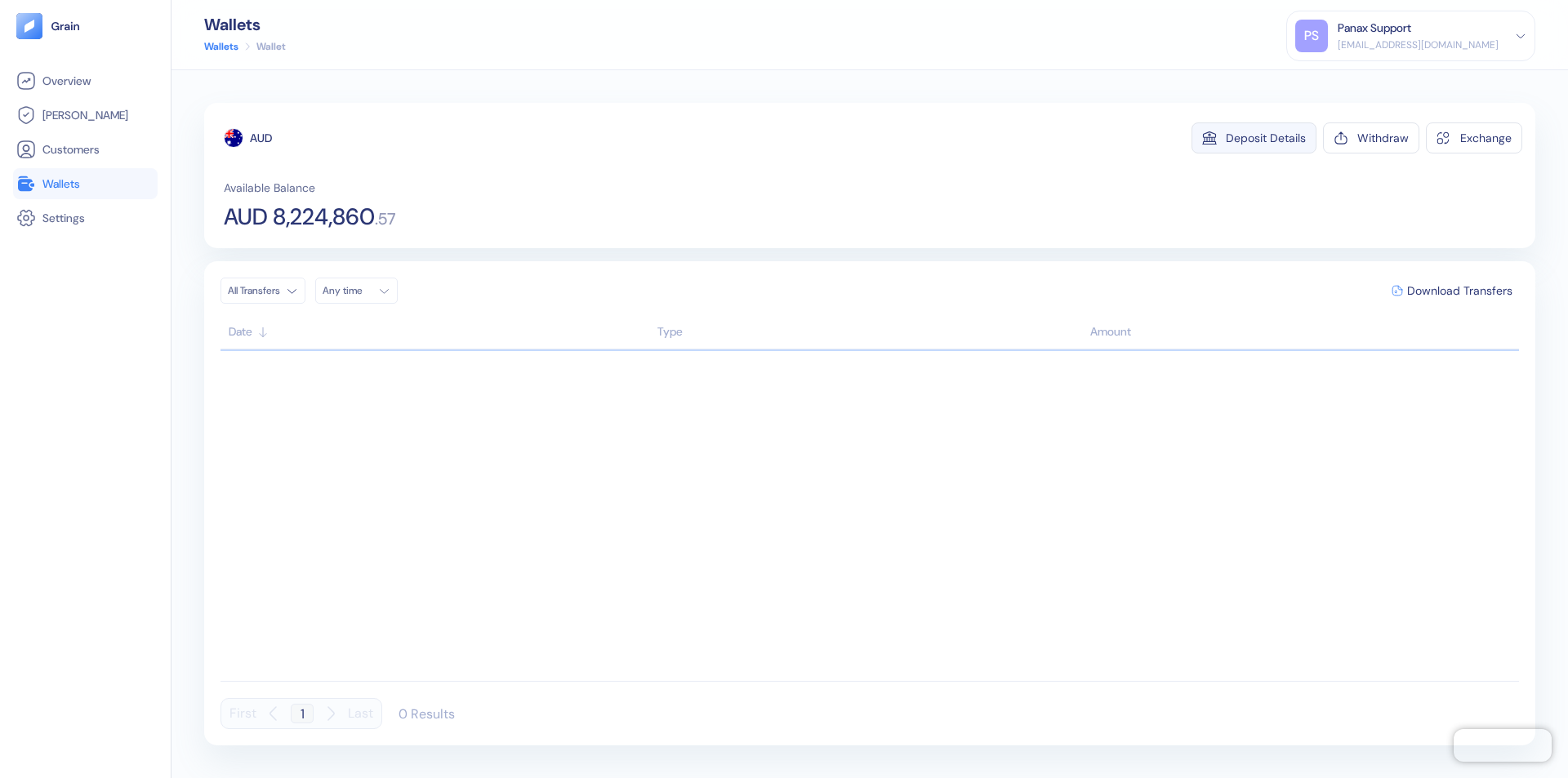
click at [1266, 138] on div "Deposit Details" at bounding box center [1266, 138] width 80 height 12
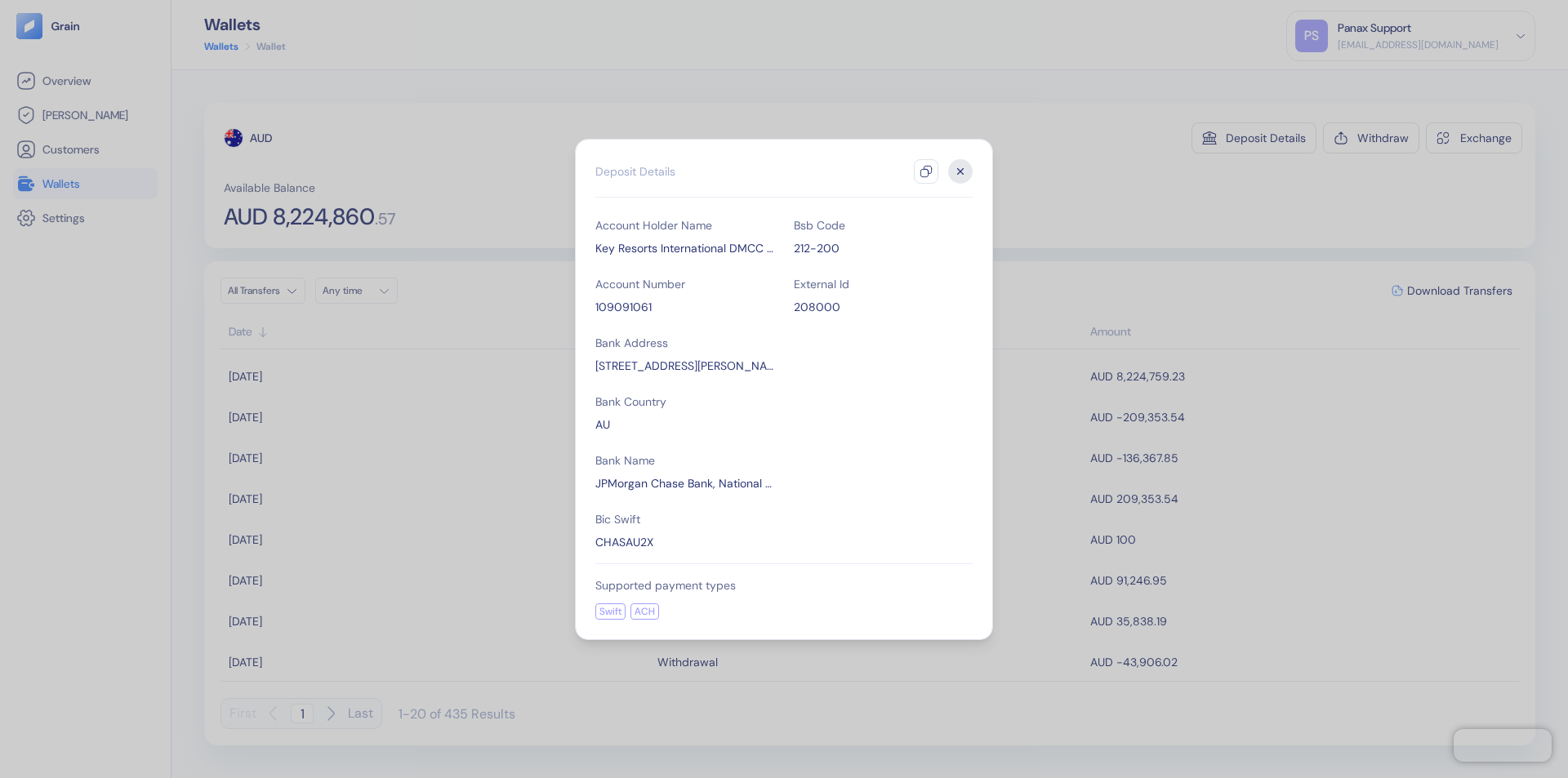
click at [926, 172] on icon "button" at bounding box center [926, 172] width 13 height 13
click at [961, 172] on icon "button" at bounding box center [961, 171] width 5 height 5
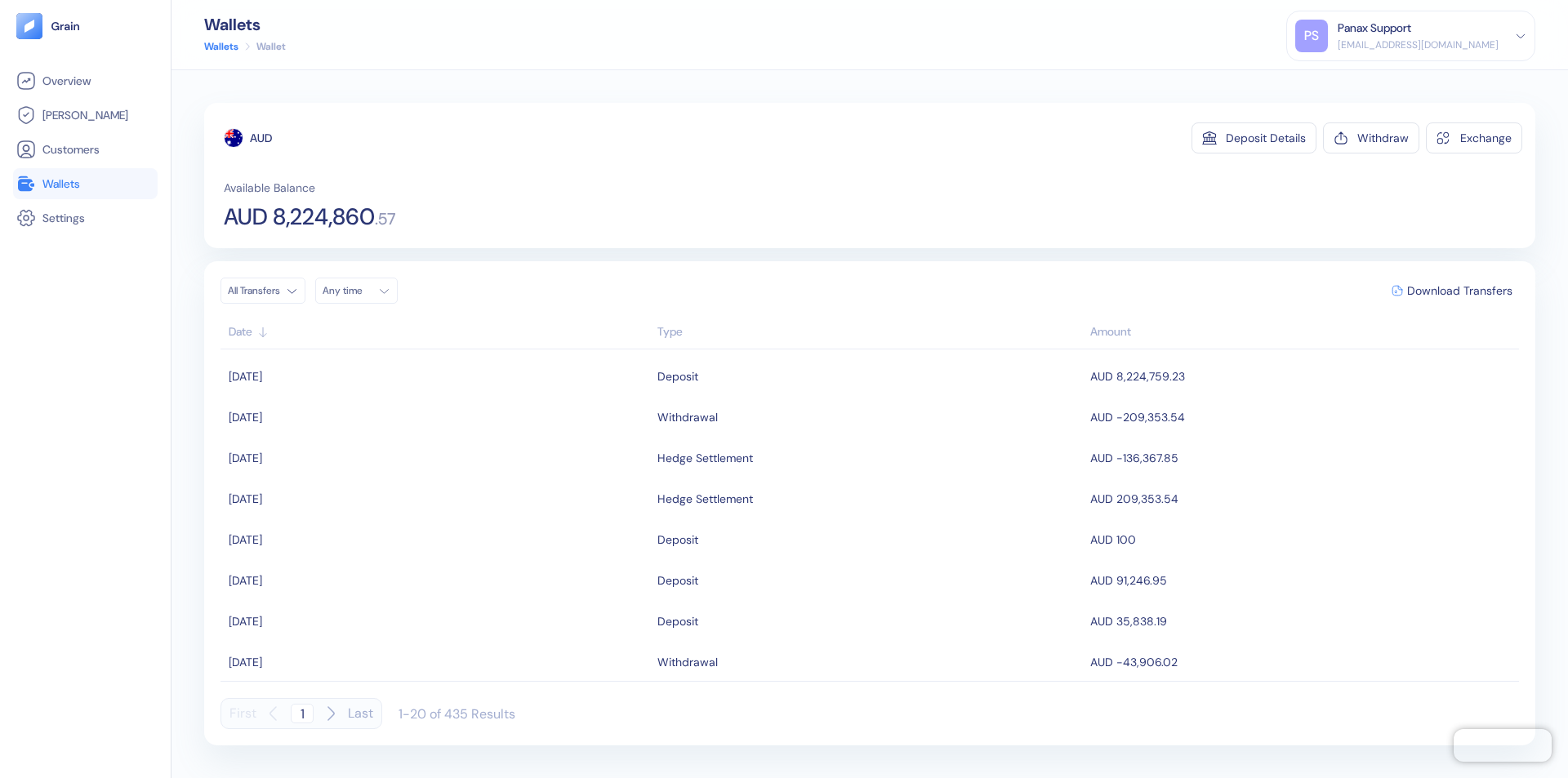
click at [361, 290] on div "Any time" at bounding box center [347, 290] width 49 height 13
click at [379, 397] on button "8" at bounding box center [378, 397] width 19 height 19
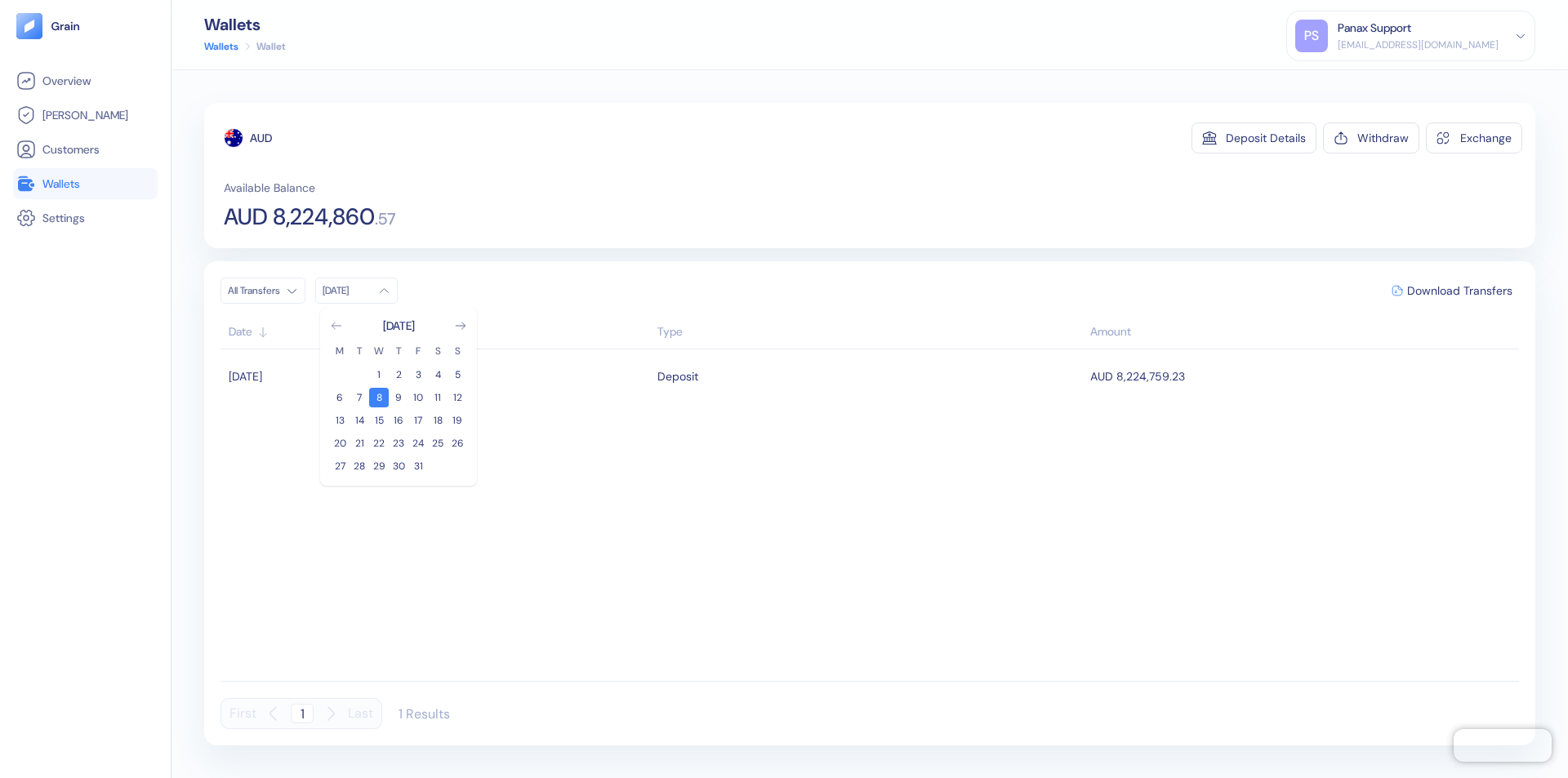
click at [336, 326] on icon "Go to previous month" at bounding box center [336, 325] width 9 height 6
click at [340, 397] on button "8" at bounding box center [339, 397] width 19 height 19
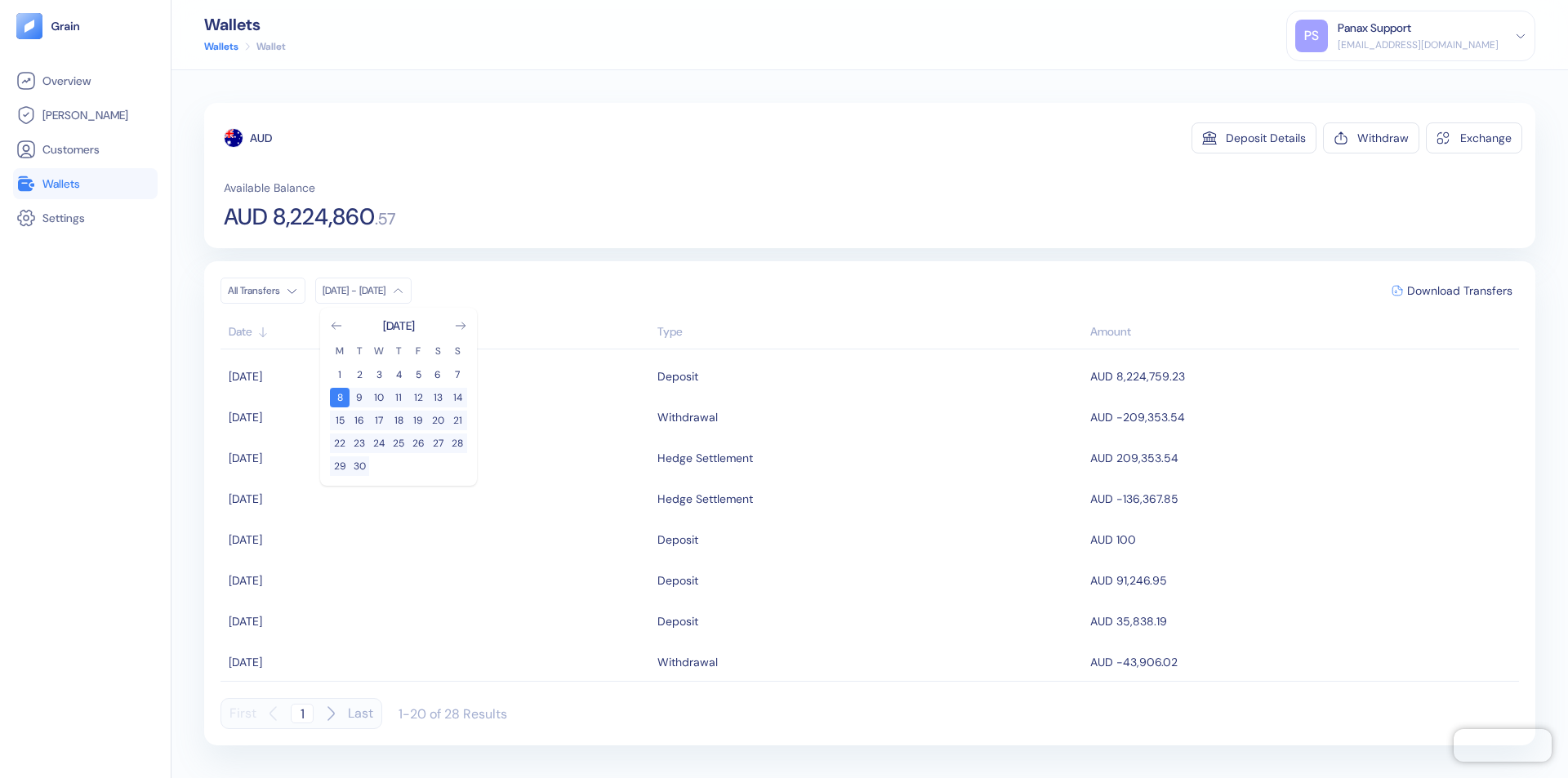
click at [261, 138] on div "AUD" at bounding box center [261, 138] width 22 height 16
click at [1459, 290] on span "Download Transfers" at bounding box center [1459, 290] width 105 height 12
click at [85, 184] on link "Wallets" at bounding box center [85, 183] width 138 height 19
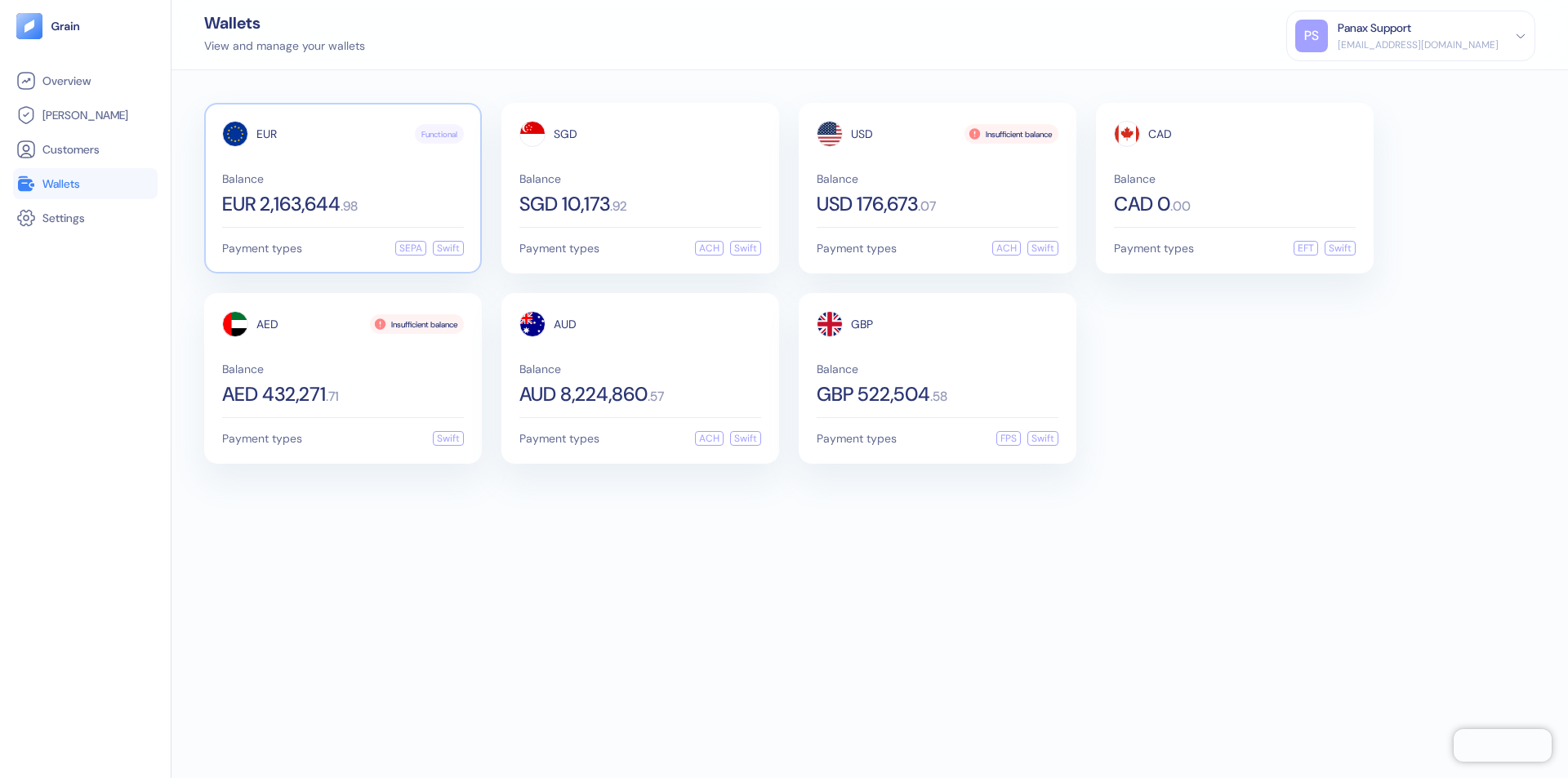
click at [267, 134] on span "EUR" at bounding box center [267, 133] width 20 height 12
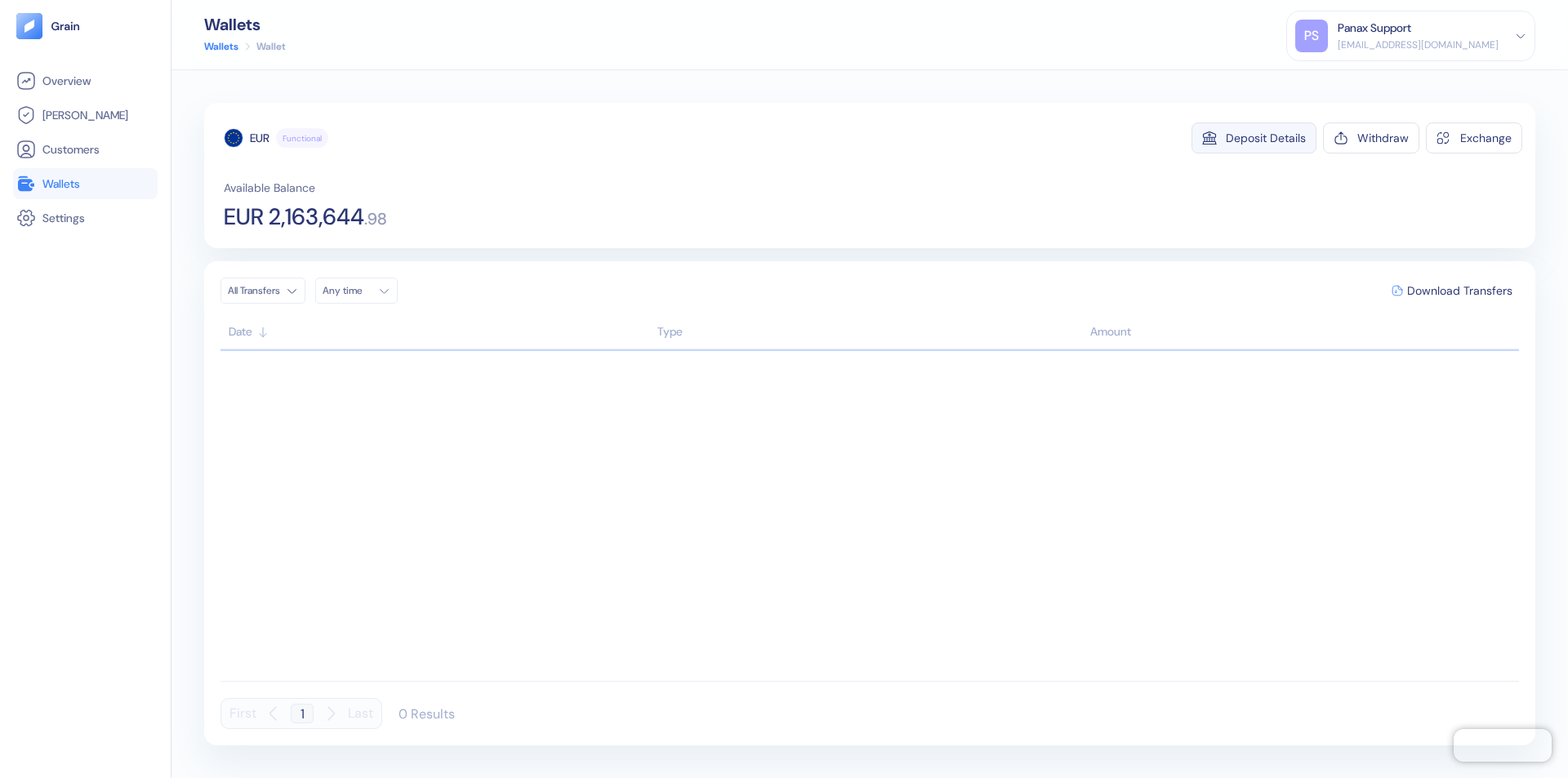
click at [1266, 138] on div "Deposit Details" at bounding box center [1266, 138] width 80 height 12
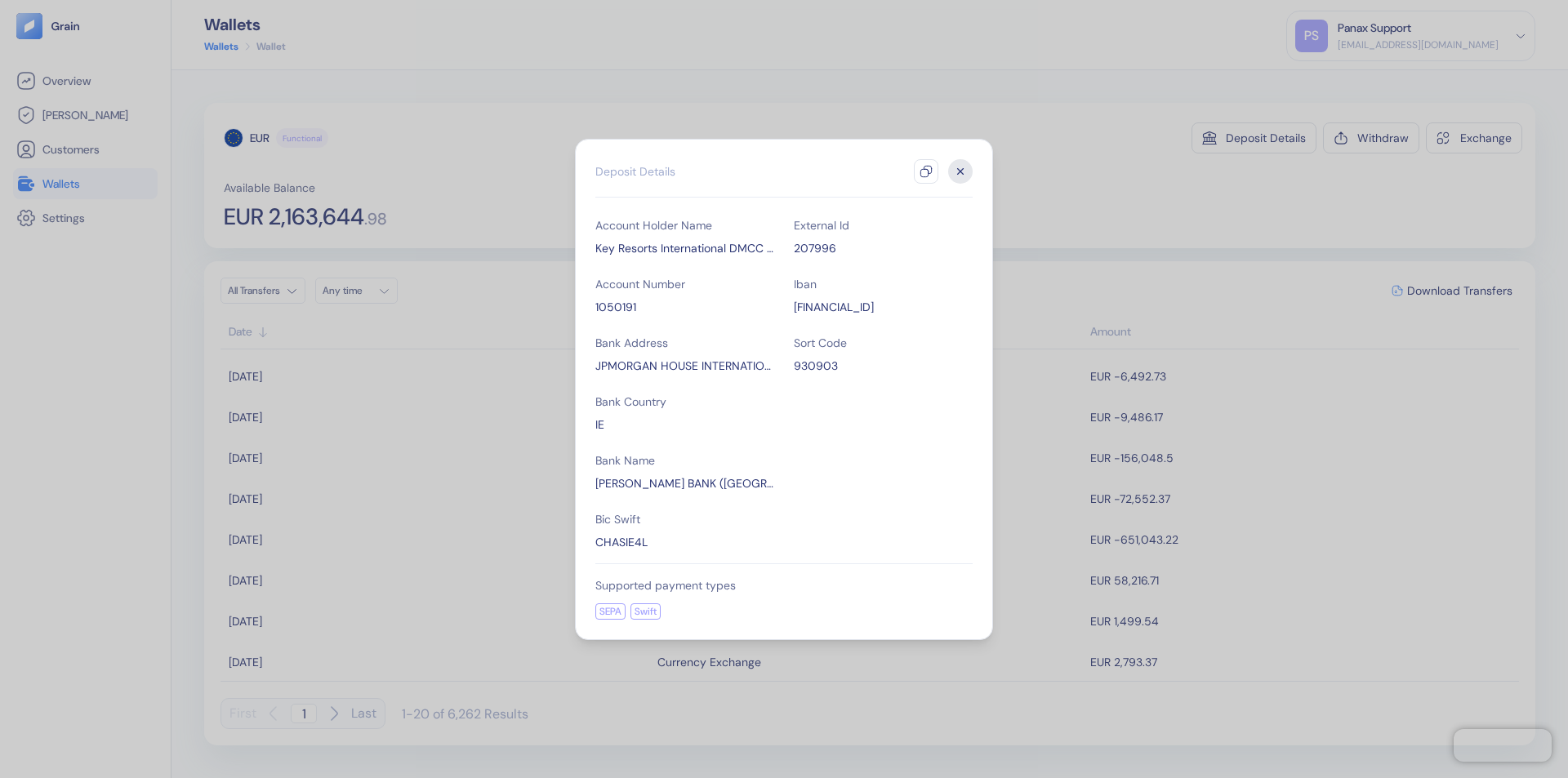
click at [926, 172] on icon "button" at bounding box center [926, 172] width 13 height 13
click at [961, 172] on icon "button" at bounding box center [961, 171] width 5 height 5
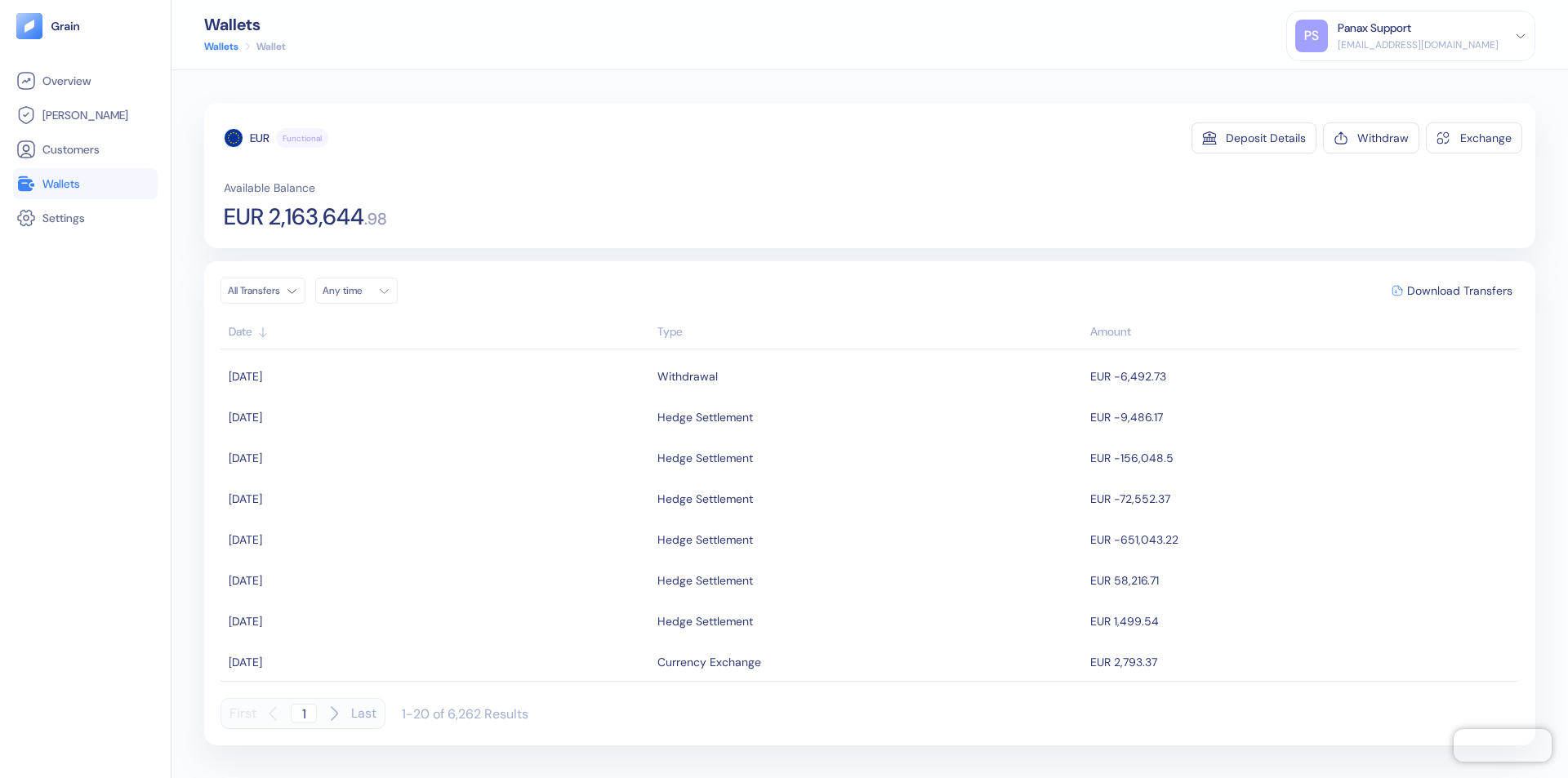
click at [361, 290] on div "Any time" at bounding box center [347, 290] width 49 height 13
click at [379, 397] on button "8" at bounding box center [378, 397] width 19 height 19
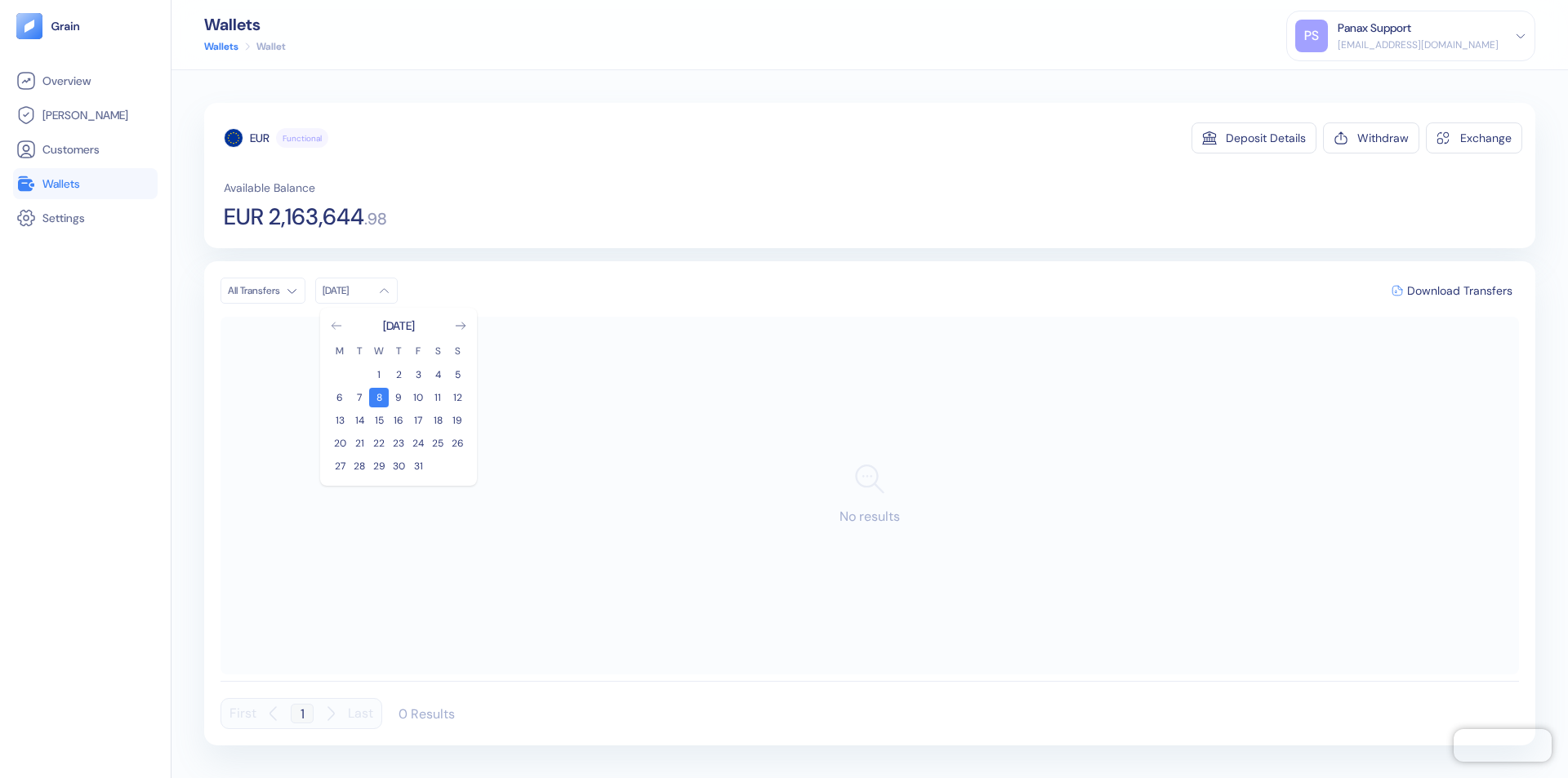
click at [336, 326] on icon "Go to previous month" at bounding box center [336, 325] width 9 height 6
click at [340, 397] on button "8" at bounding box center [339, 397] width 19 height 19
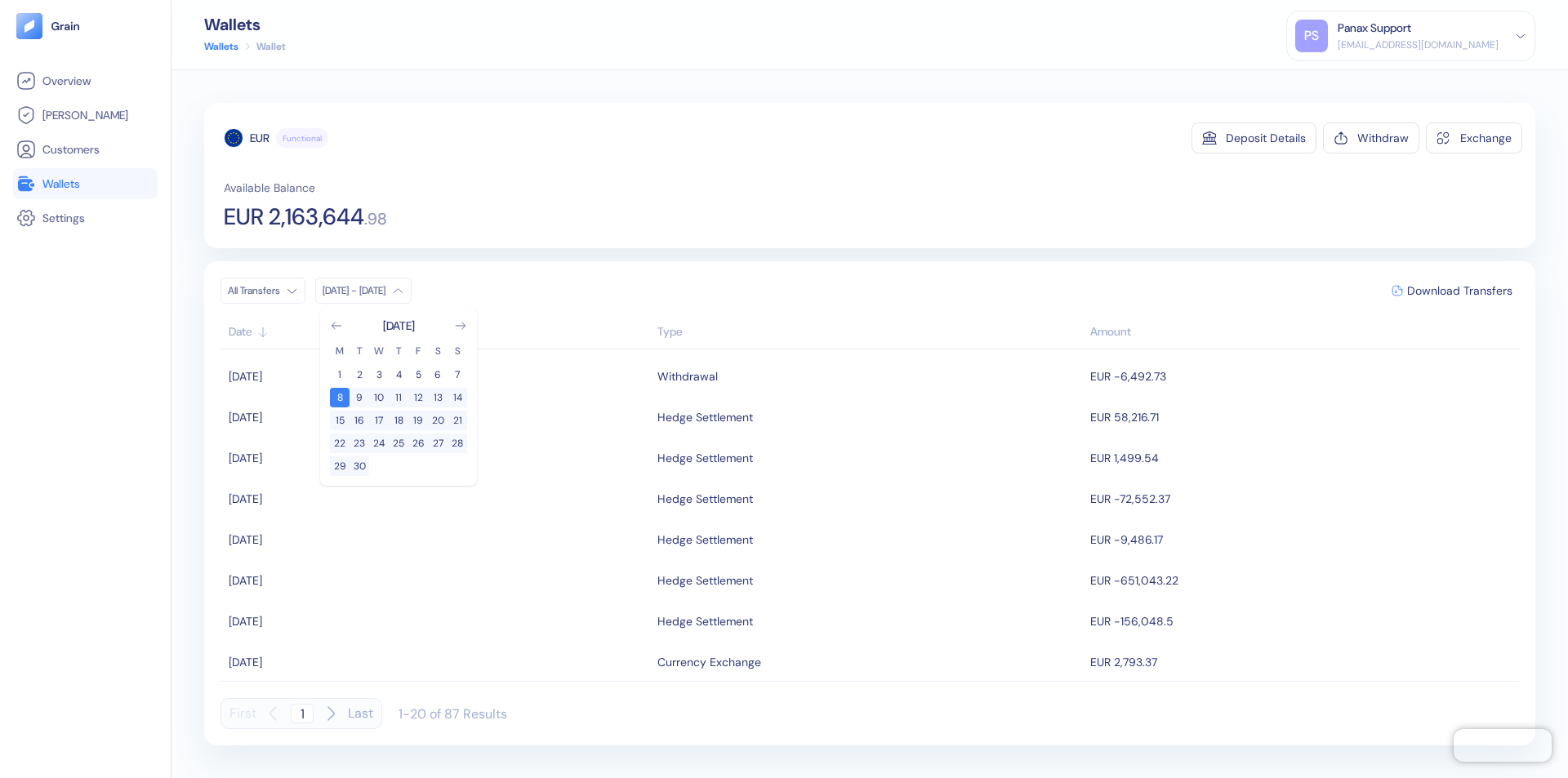
click at [259, 138] on div "EUR" at bounding box center [259, 138] width 19 height 16
click at [1459, 290] on span "Download Transfers" at bounding box center [1459, 290] width 105 height 12
click at [85, 184] on link "Wallets" at bounding box center [85, 183] width 138 height 19
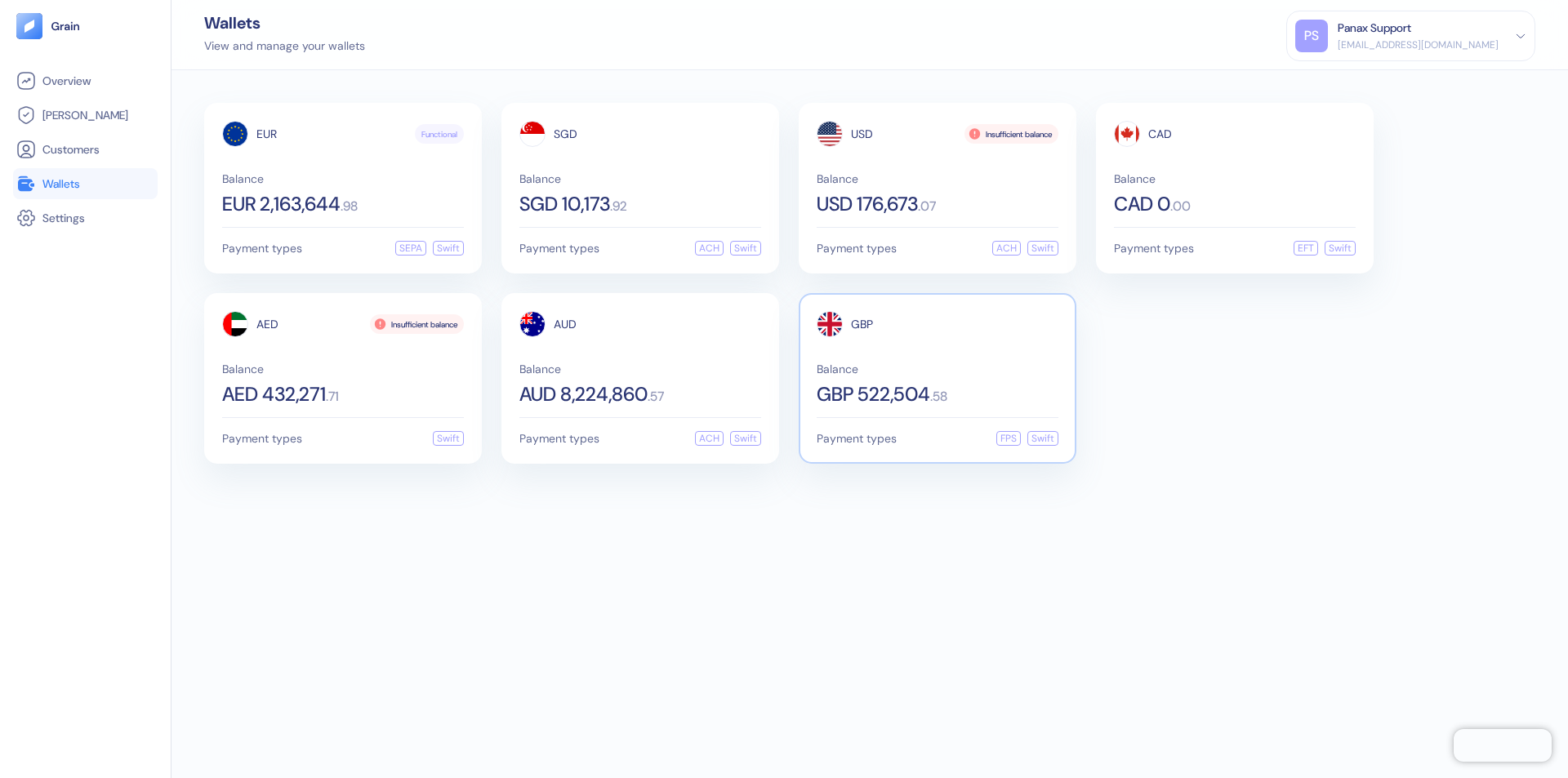
click at [861, 324] on span "GBP" at bounding box center [862, 324] width 22 height 12
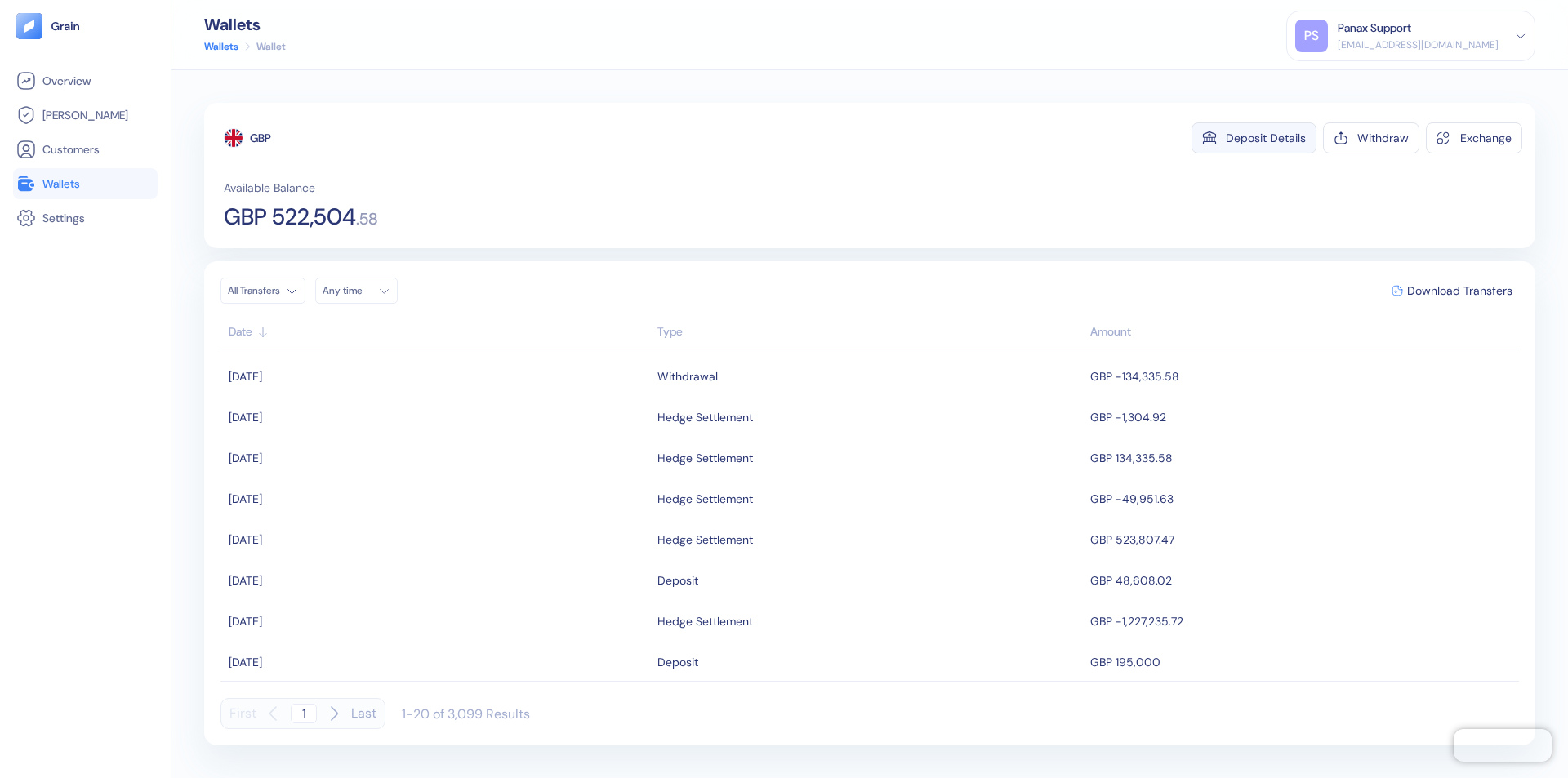
click at [1266, 138] on div "Deposit Details" at bounding box center [1266, 138] width 80 height 12
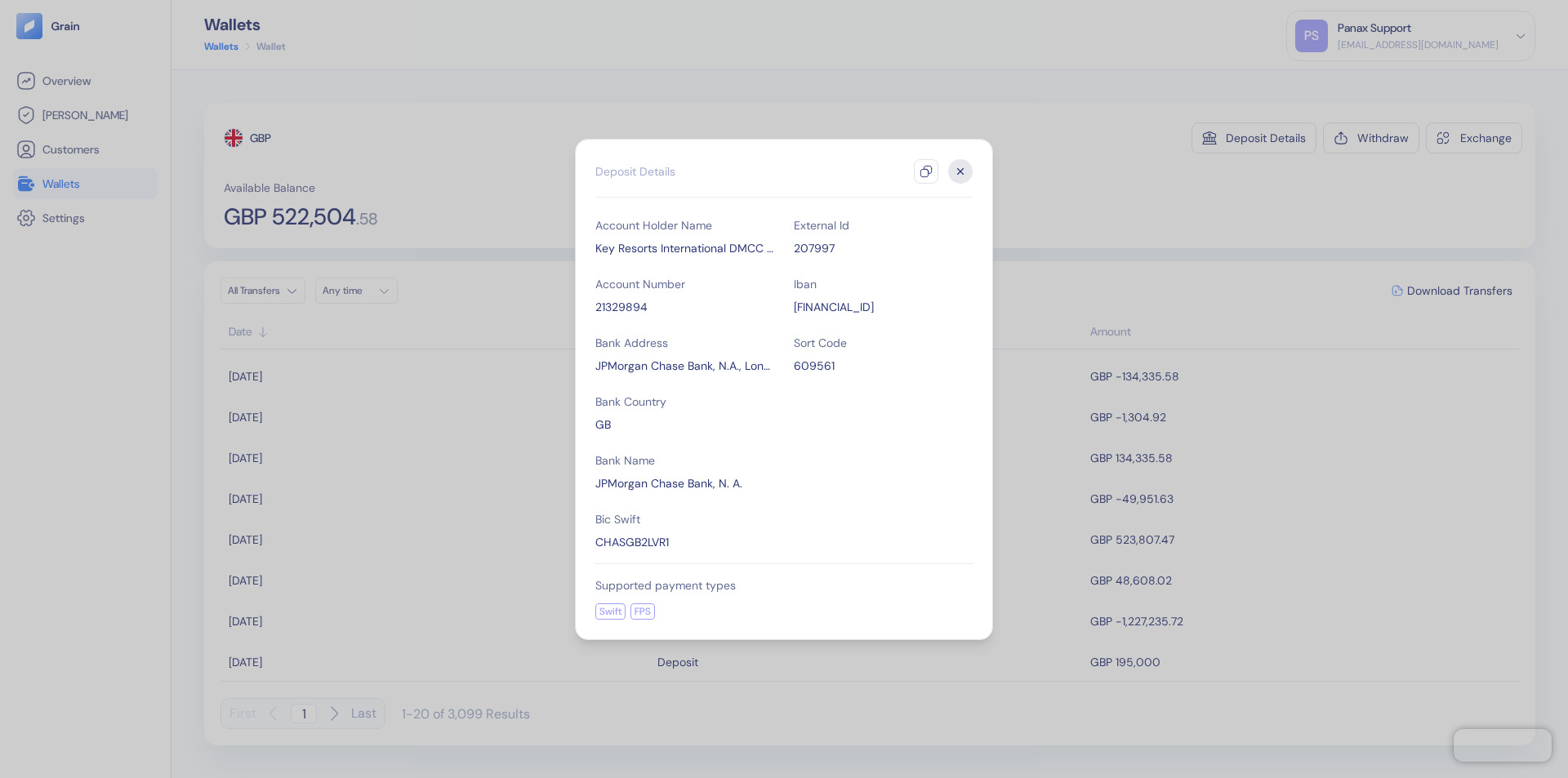
click at [926, 172] on icon "button" at bounding box center [926, 172] width 13 height 13
click at [961, 172] on icon "button" at bounding box center [961, 171] width 5 height 5
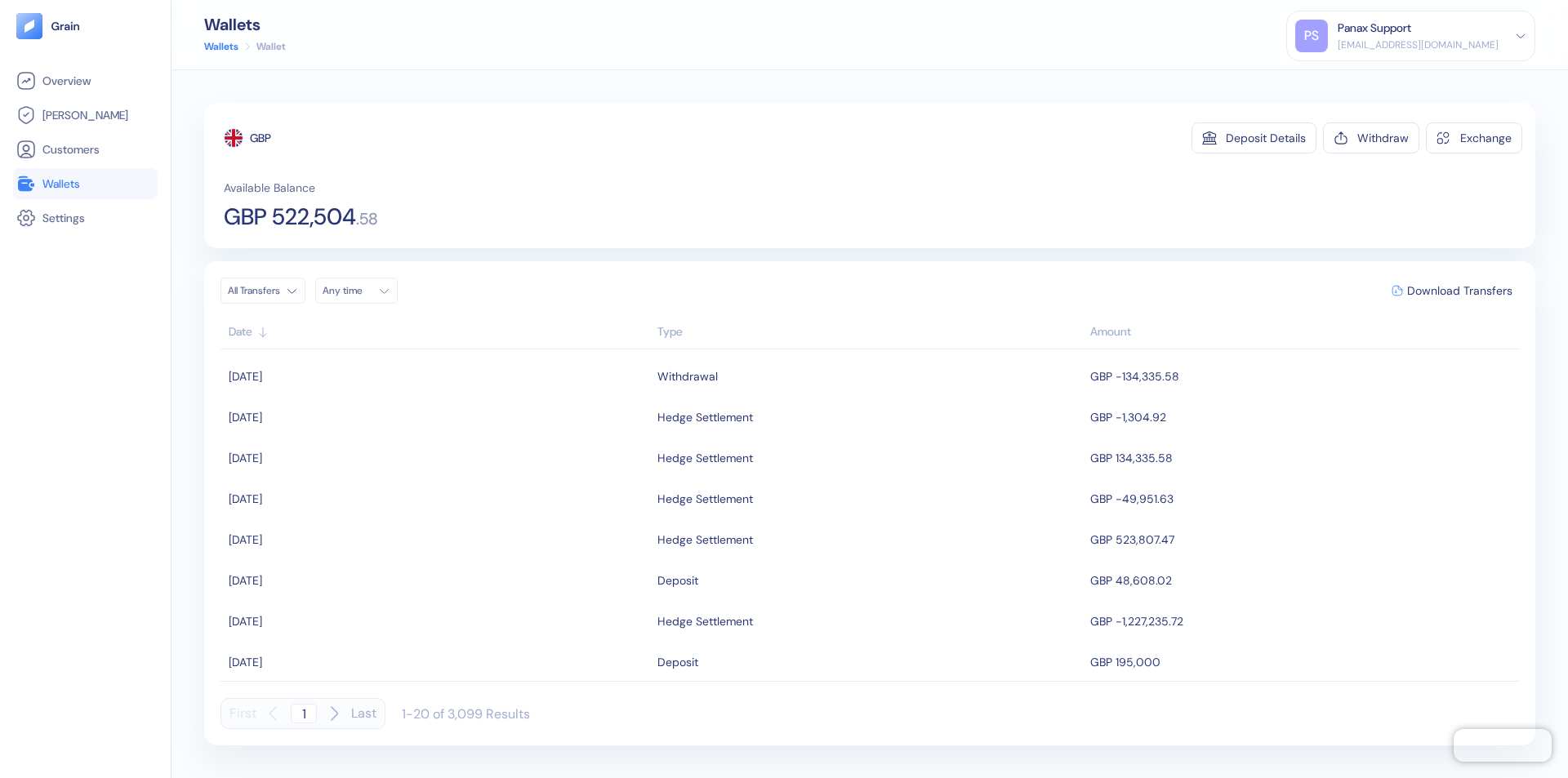
click at [361, 290] on div "Any time" at bounding box center [347, 290] width 49 height 13
click at [379, 397] on button "8" at bounding box center [378, 397] width 19 height 19
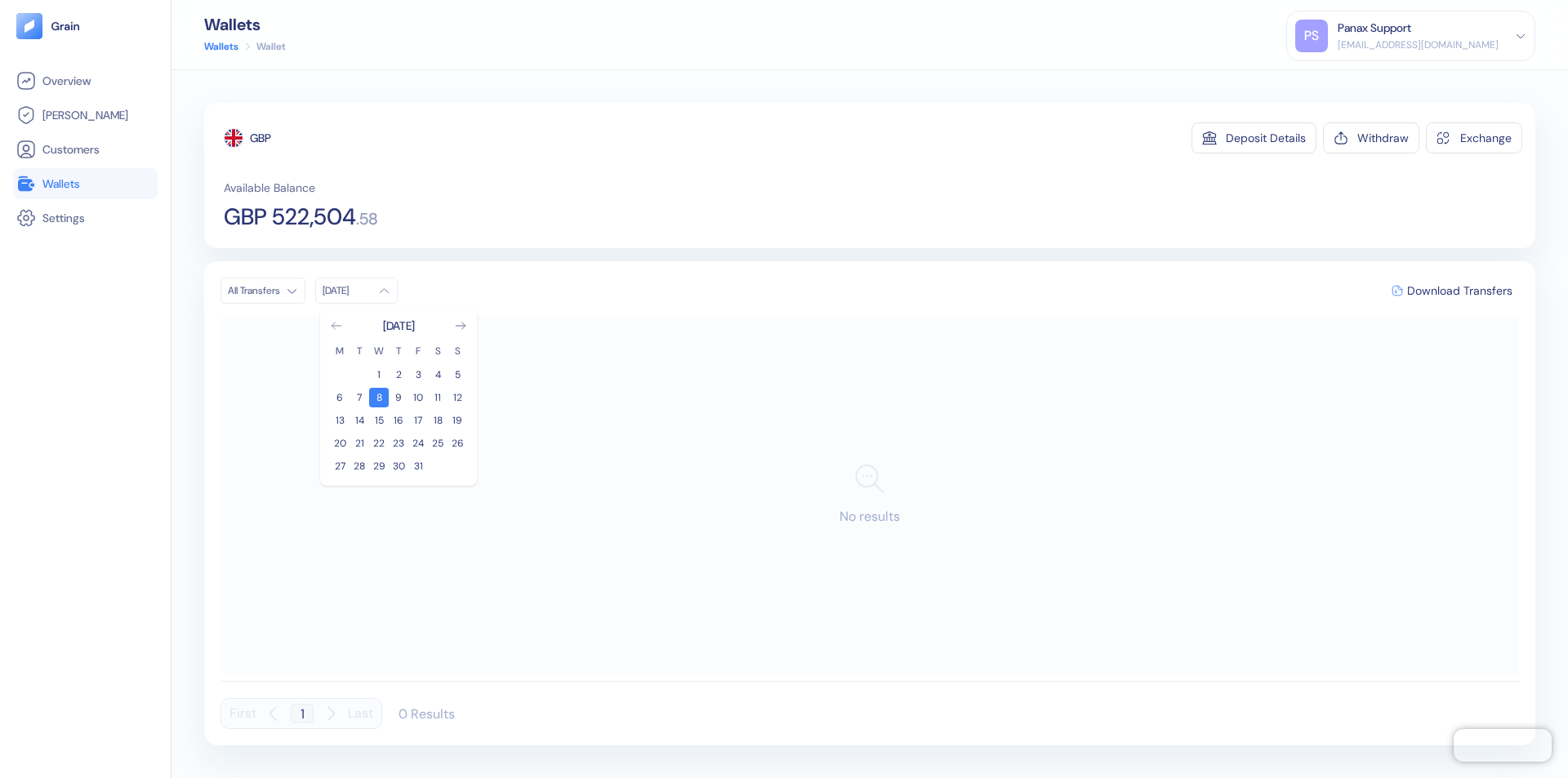
click at [336, 326] on icon "Go to previous month" at bounding box center [336, 325] width 9 height 6
click at [340, 397] on button "8" at bounding box center [339, 397] width 19 height 19
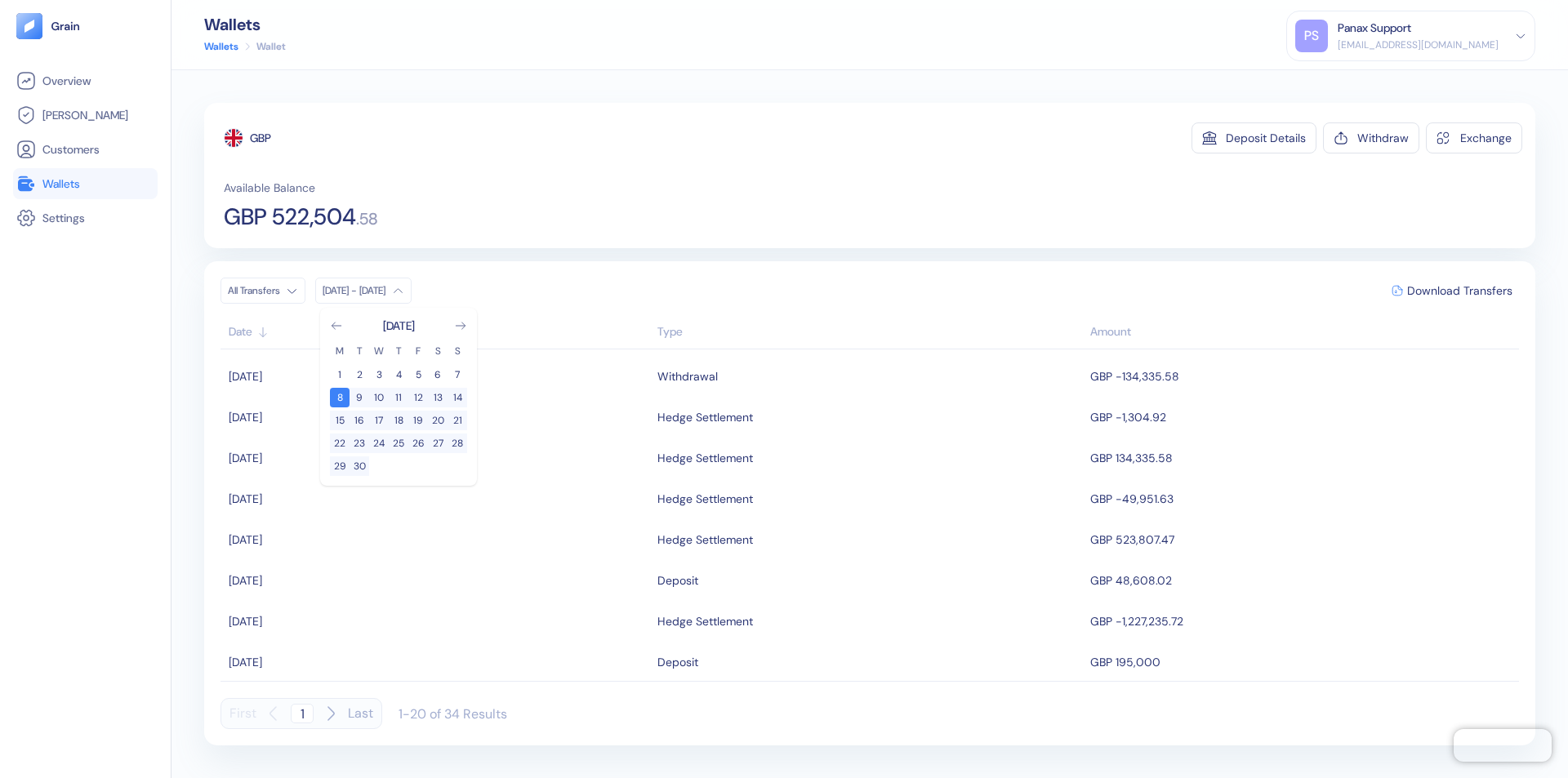
click at [261, 138] on div "GBP" at bounding box center [260, 138] width 21 height 16
click at [1459, 290] on span "Download Transfers" at bounding box center [1459, 290] width 105 height 12
click at [1411, 36] on div "Panax Support" at bounding box center [1374, 27] width 73 height 17
click at [1362, 81] on div "Sign Out" at bounding box center [1338, 81] width 45 height 17
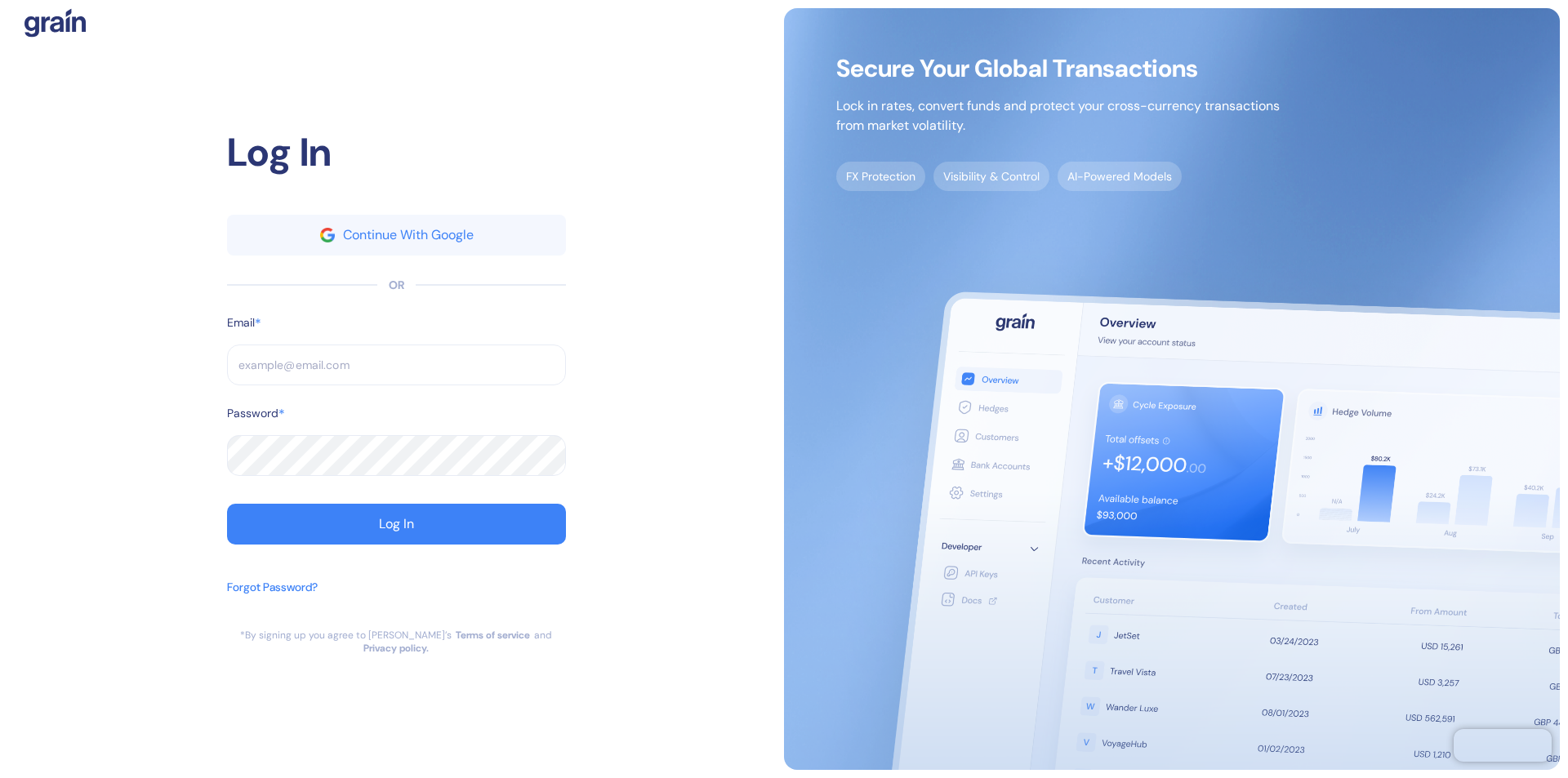
click at [396, 372] on input "text" at bounding box center [396, 364] width 339 height 41
type input "operations@thepanax.com"
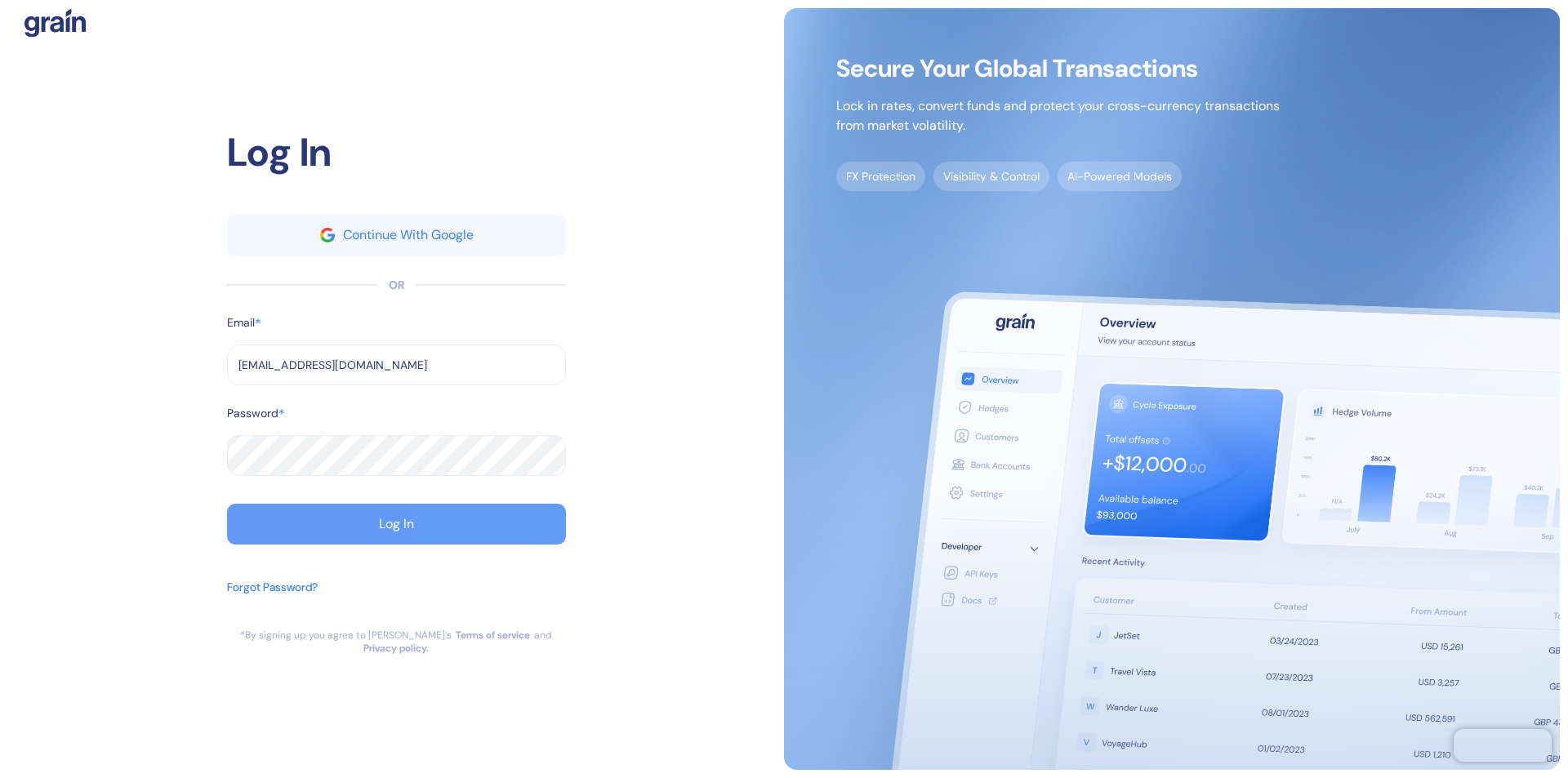
click at [396, 531] on div "Log In" at bounding box center [396, 524] width 35 height 13
